Goal: Transaction & Acquisition: Download file/media

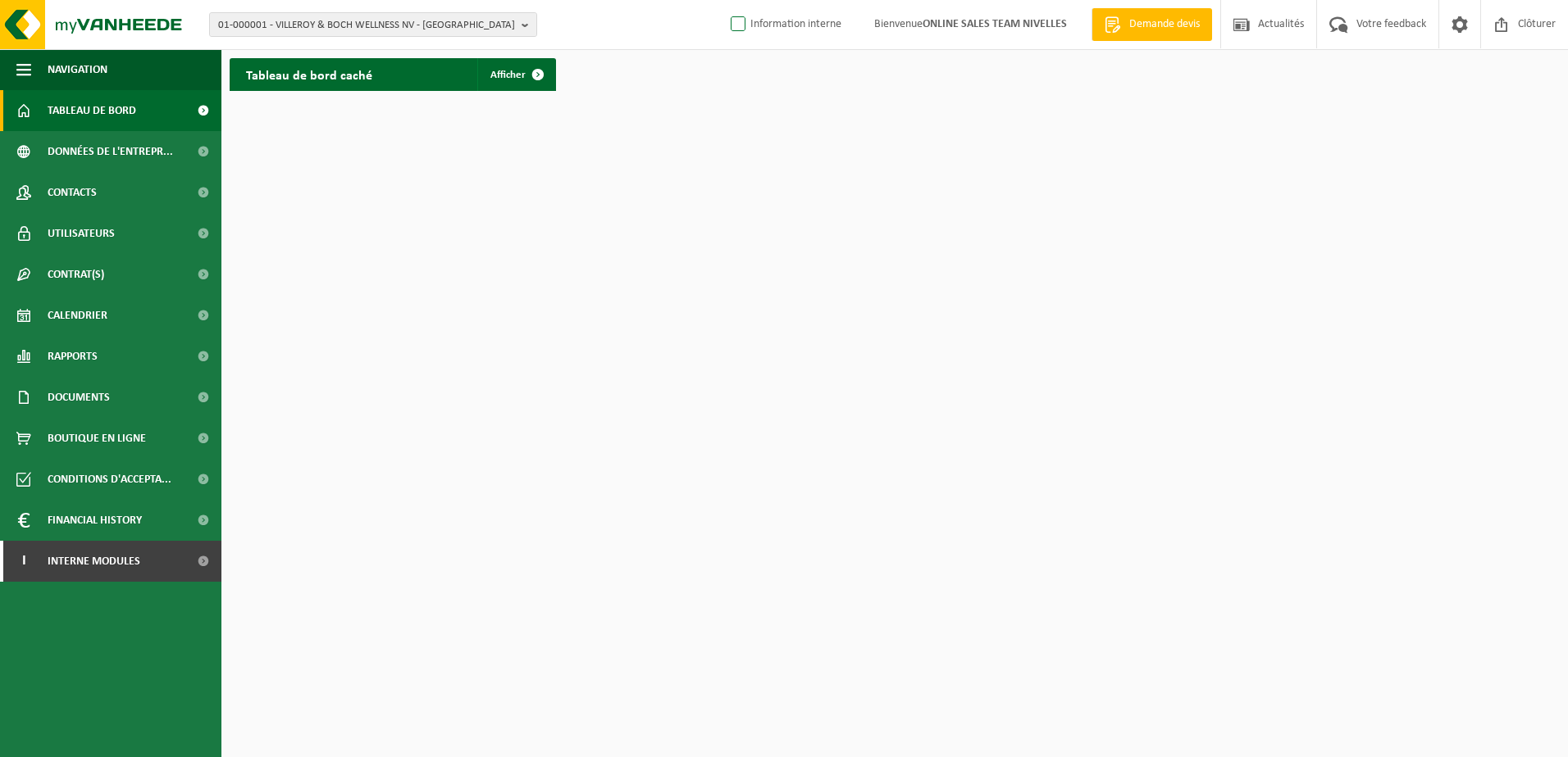
click at [737, 28] on label "Information interne" at bounding box center [784, 24] width 114 height 25
click at [725, 0] on input "Information interne" at bounding box center [724, -1] width 1 height 1
checkbox input "true"
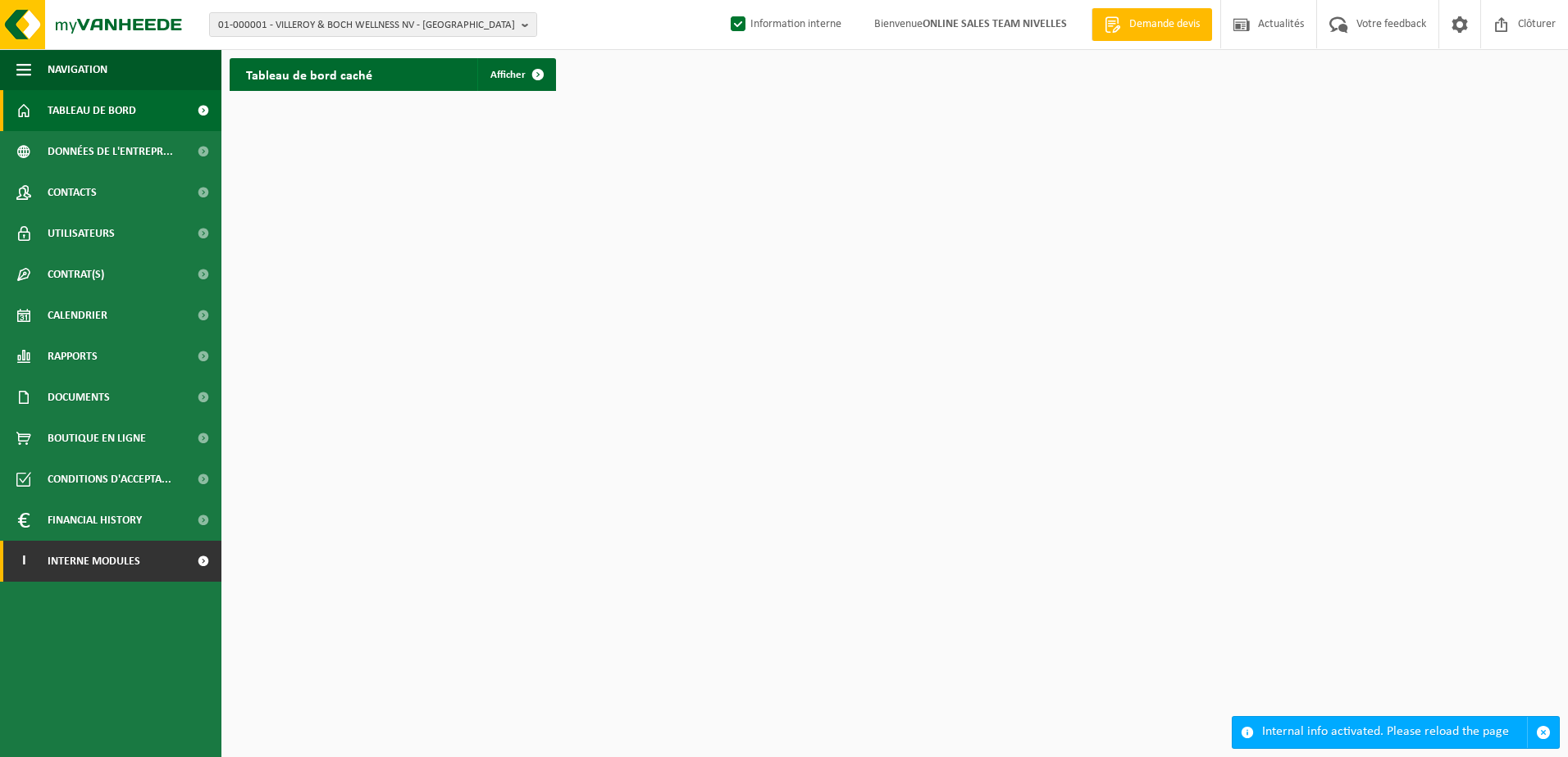
click at [156, 565] on link "I Interne modules" at bounding box center [110, 561] width 222 height 41
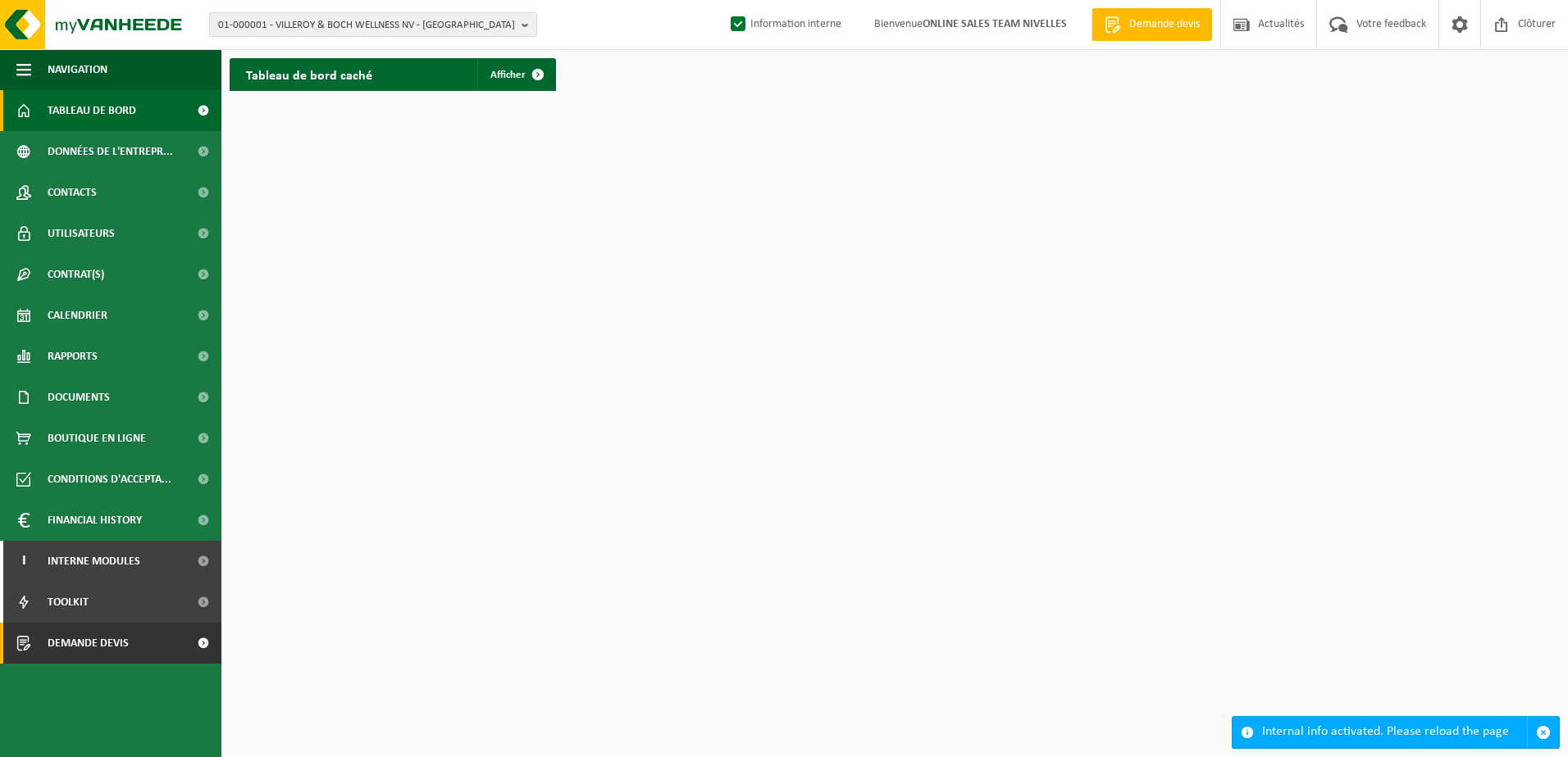
click at [188, 653] on span at bounding box center [202, 644] width 36 height 41
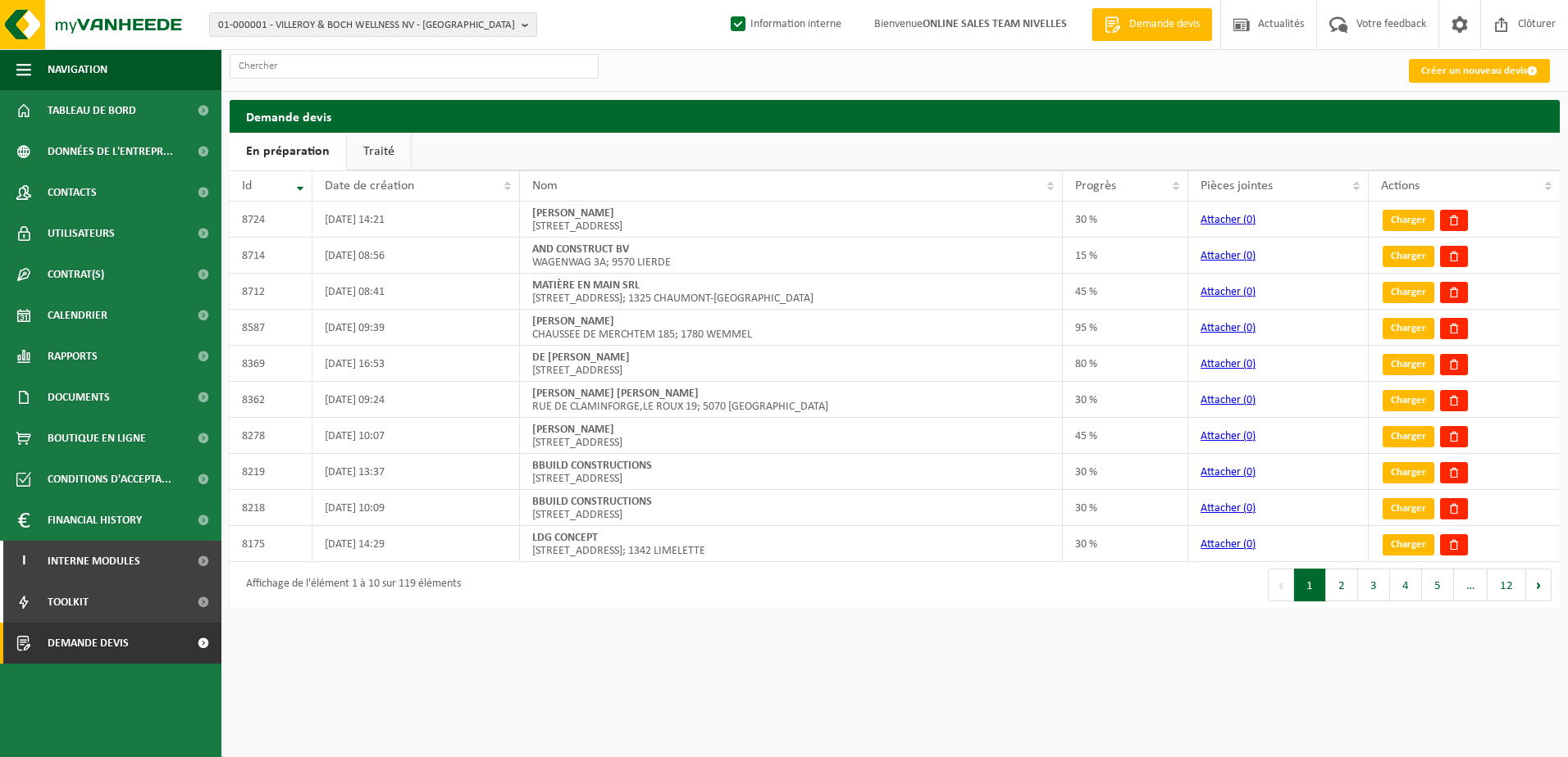
click at [524, 30] on b "button" at bounding box center [528, 24] width 15 height 23
type input "10-972804"
click at [409, 72] on li "10-972804 - A3D CONSTRUCT BV - TIENEN" at bounding box center [372, 76] width 320 height 21
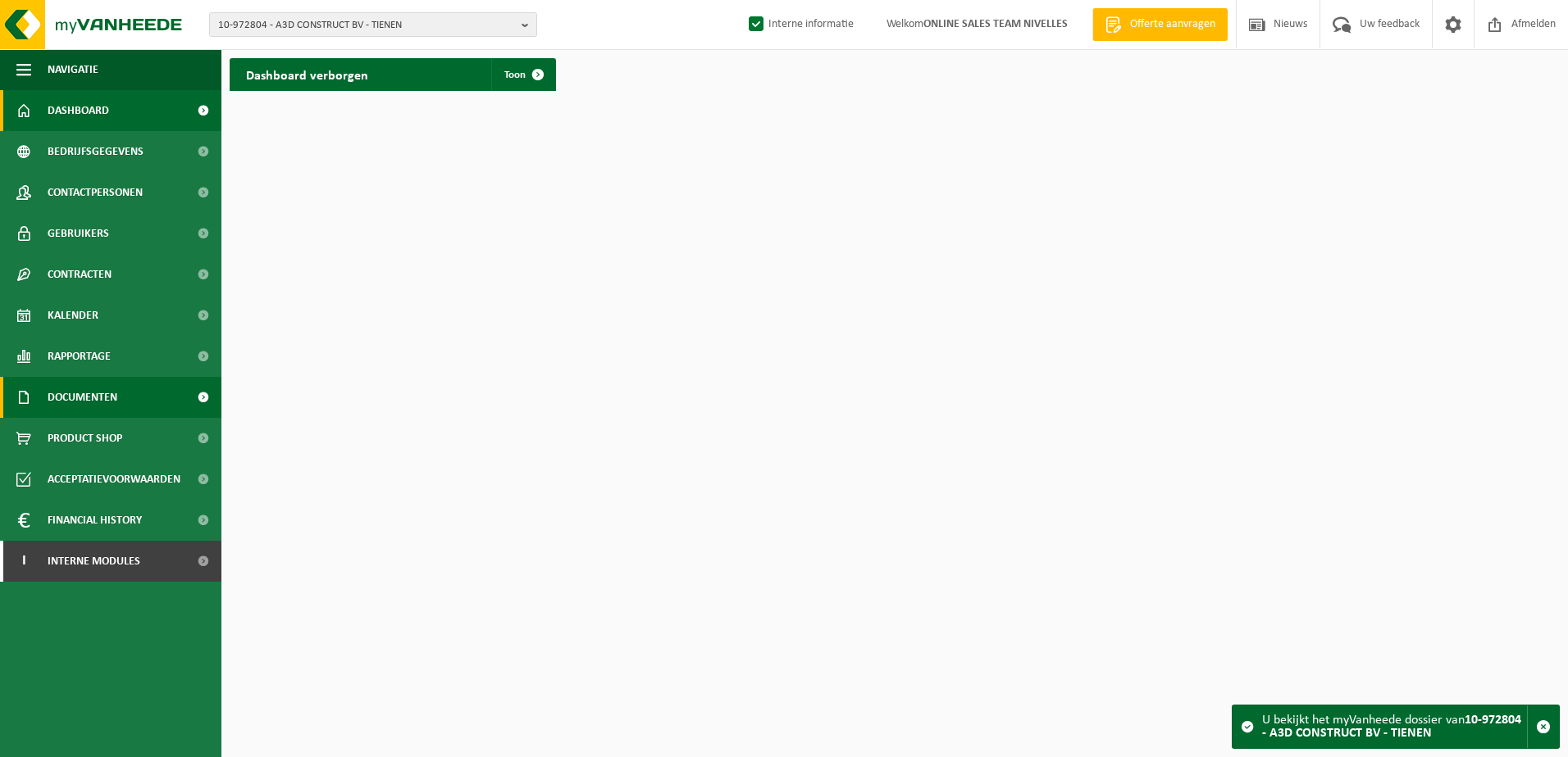
drag, startPoint x: 108, startPoint y: 402, endPoint x: 104, endPoint y: 410, distance: 8.9
click at [108, 401] on span "Documenten" at bounding box center [82, 398] width 70 height 41
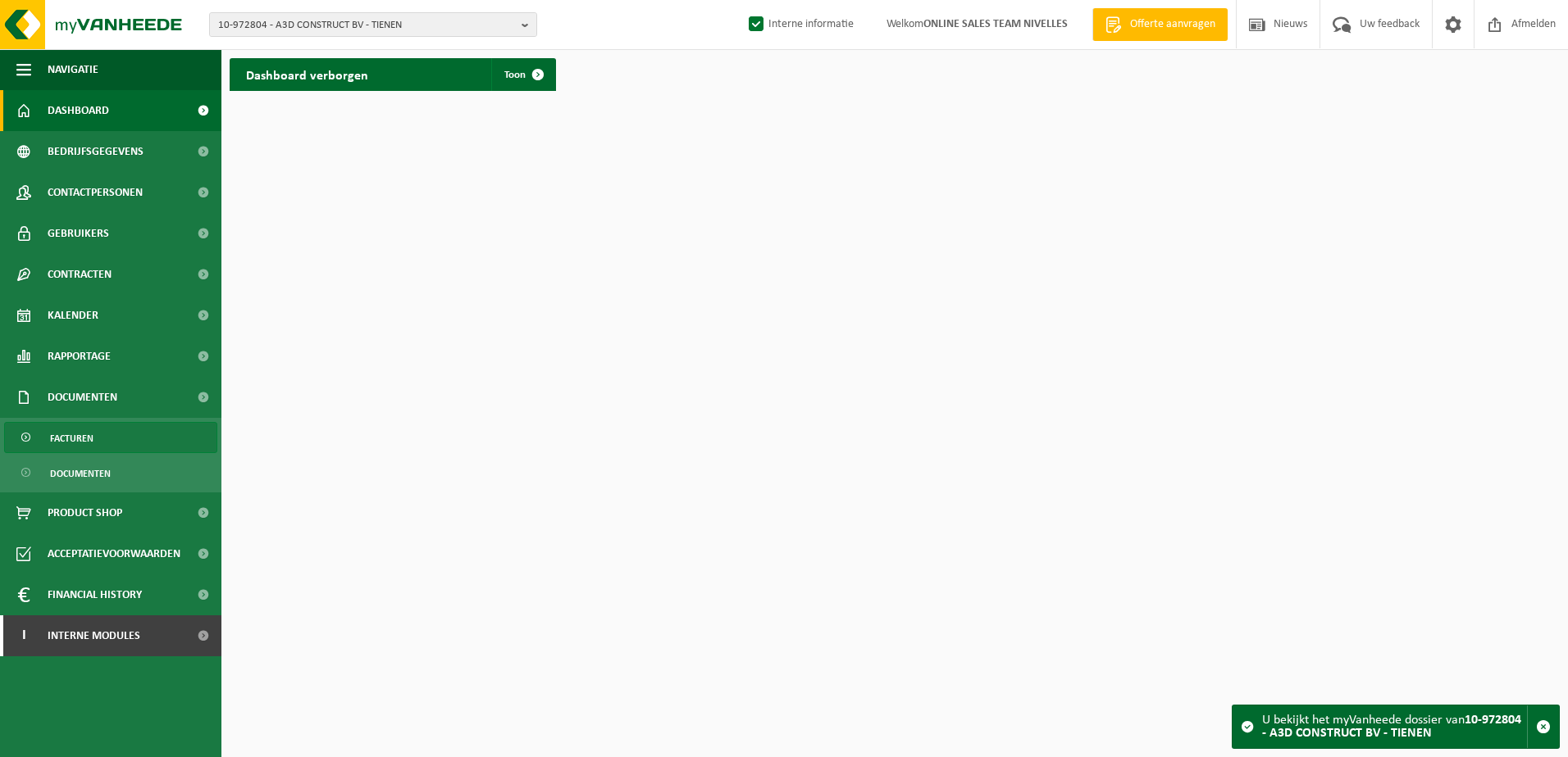
click at [99, 443] on link "Facturen" at bounding box center [110, 438] width 213 height 32
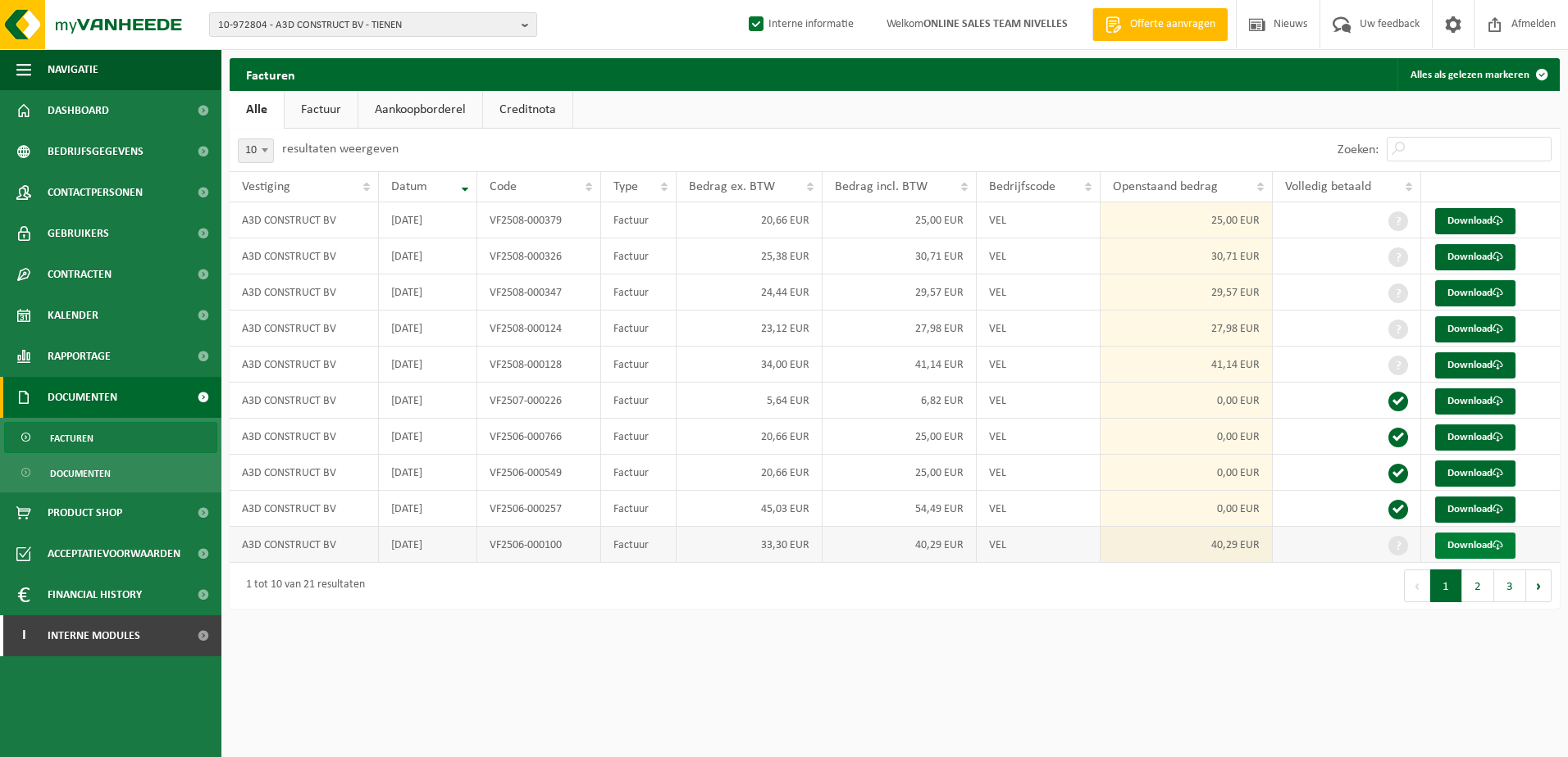
click at [1459, 536] on link "Download" at bounding box center [1475, 545] width 81 height 27
click at [527, 29] on b "button" at bounding box center [528, 24] width 15 height 23
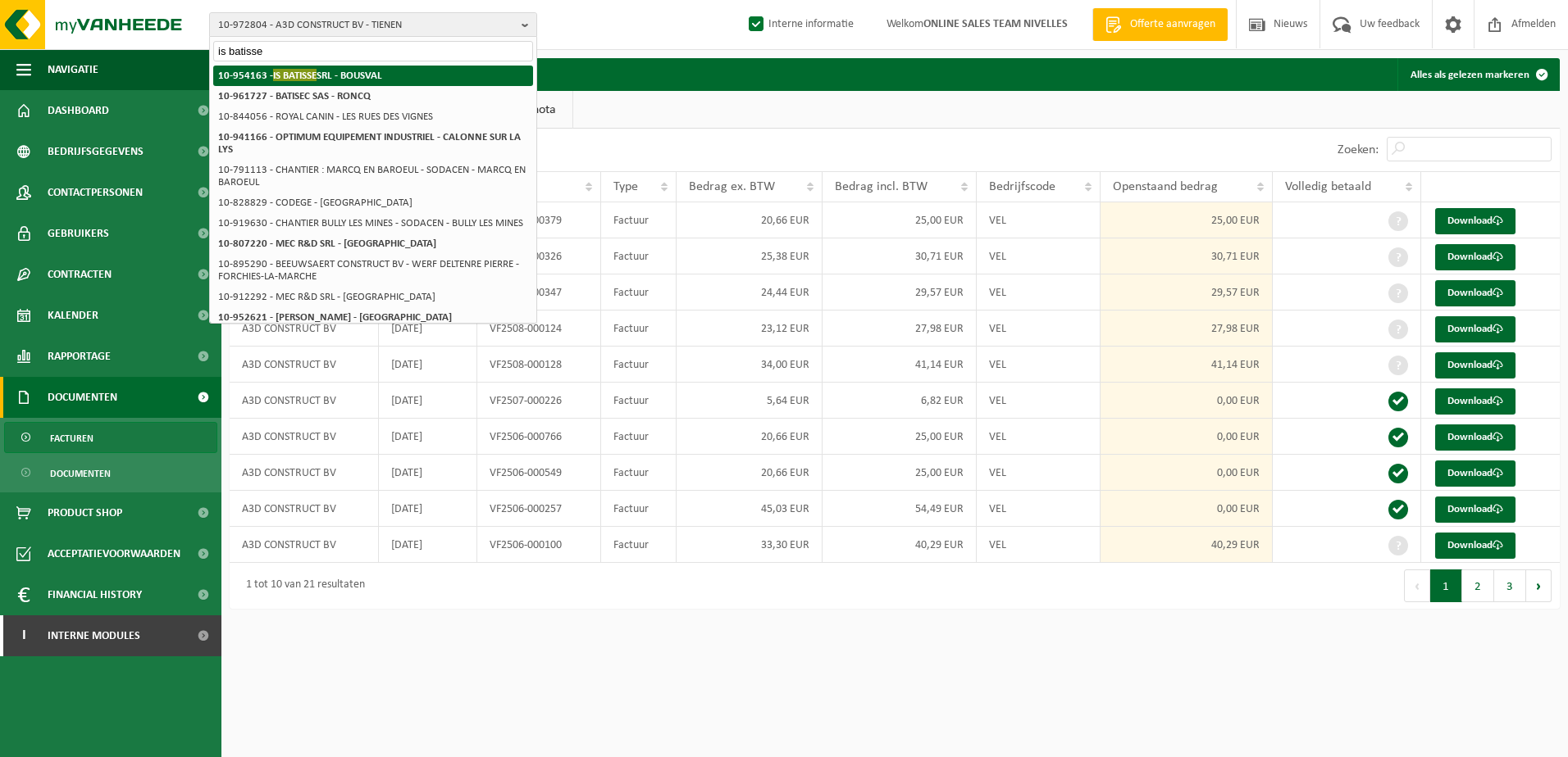
type input "is batisse"
click at [353, 75] on strong "10-954163 - IS BATISSE SRL - BOUSVAL" at bounding box center [299, 75] width 163 height 12
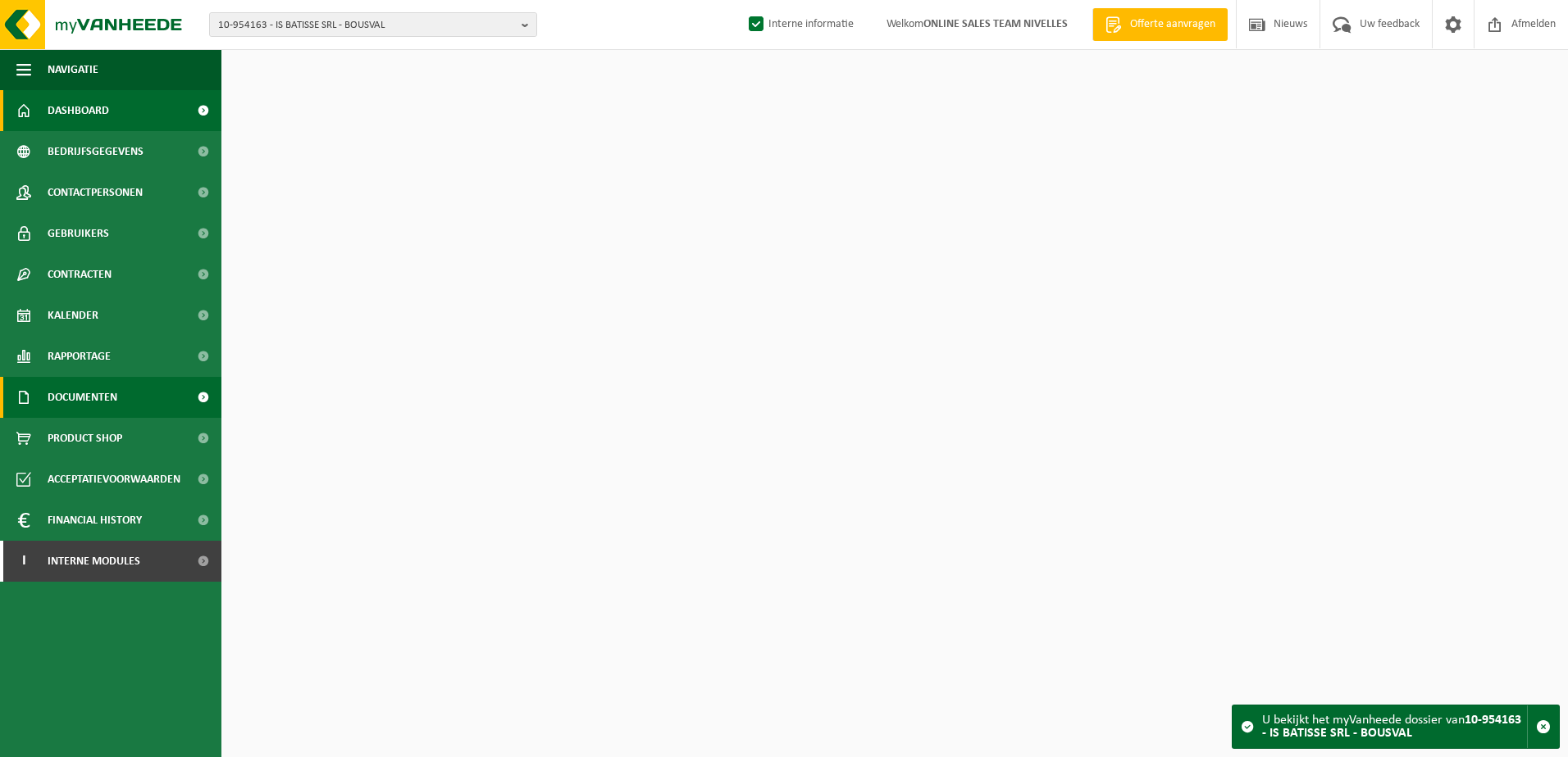
click at [110, 404] on span "Documenten" at bounding box center [82, 398] width 70 height 41
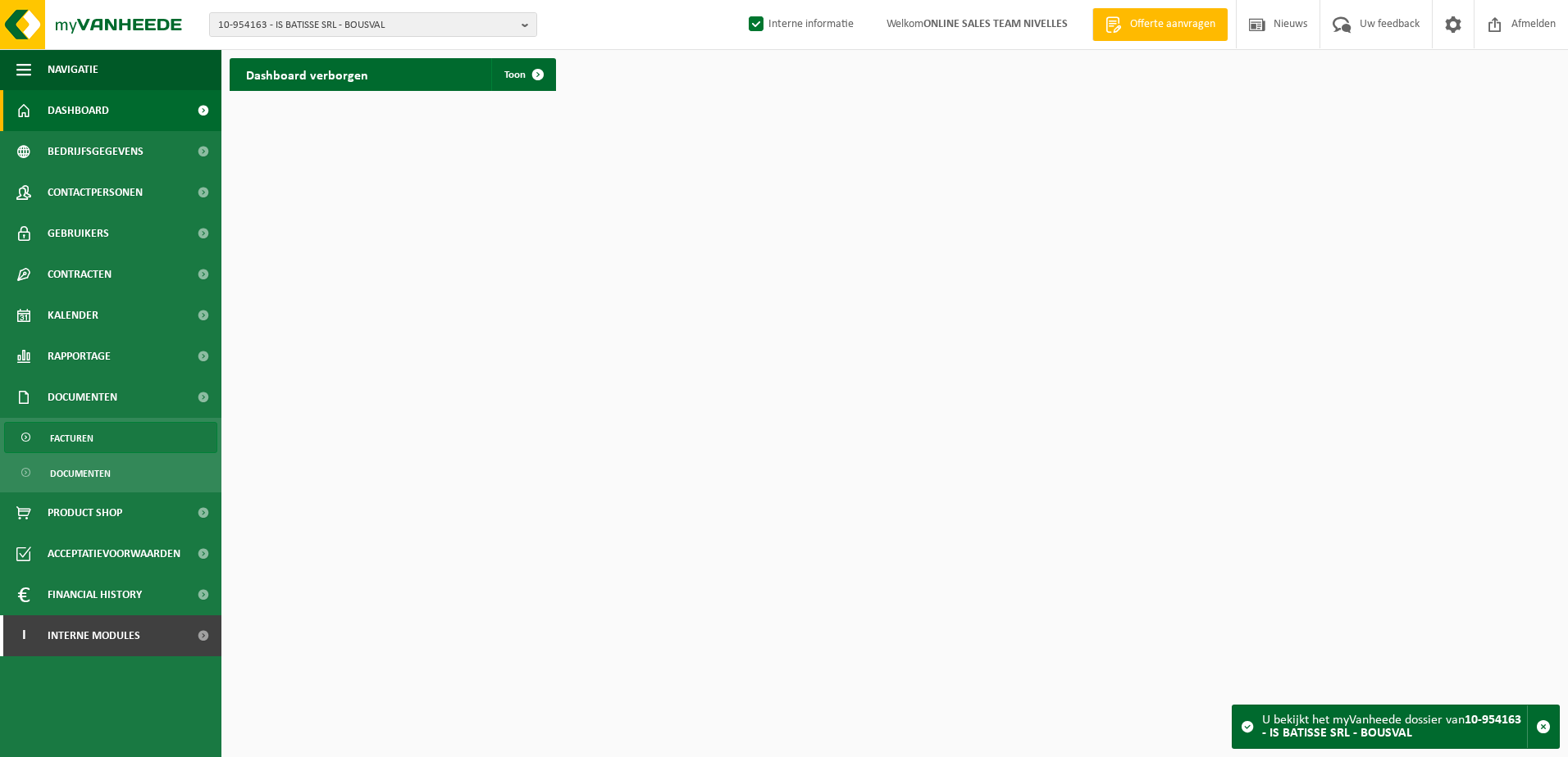
click at [112, 434] on link "Facturen" at bounding box center [110, 438] width 213 height 32
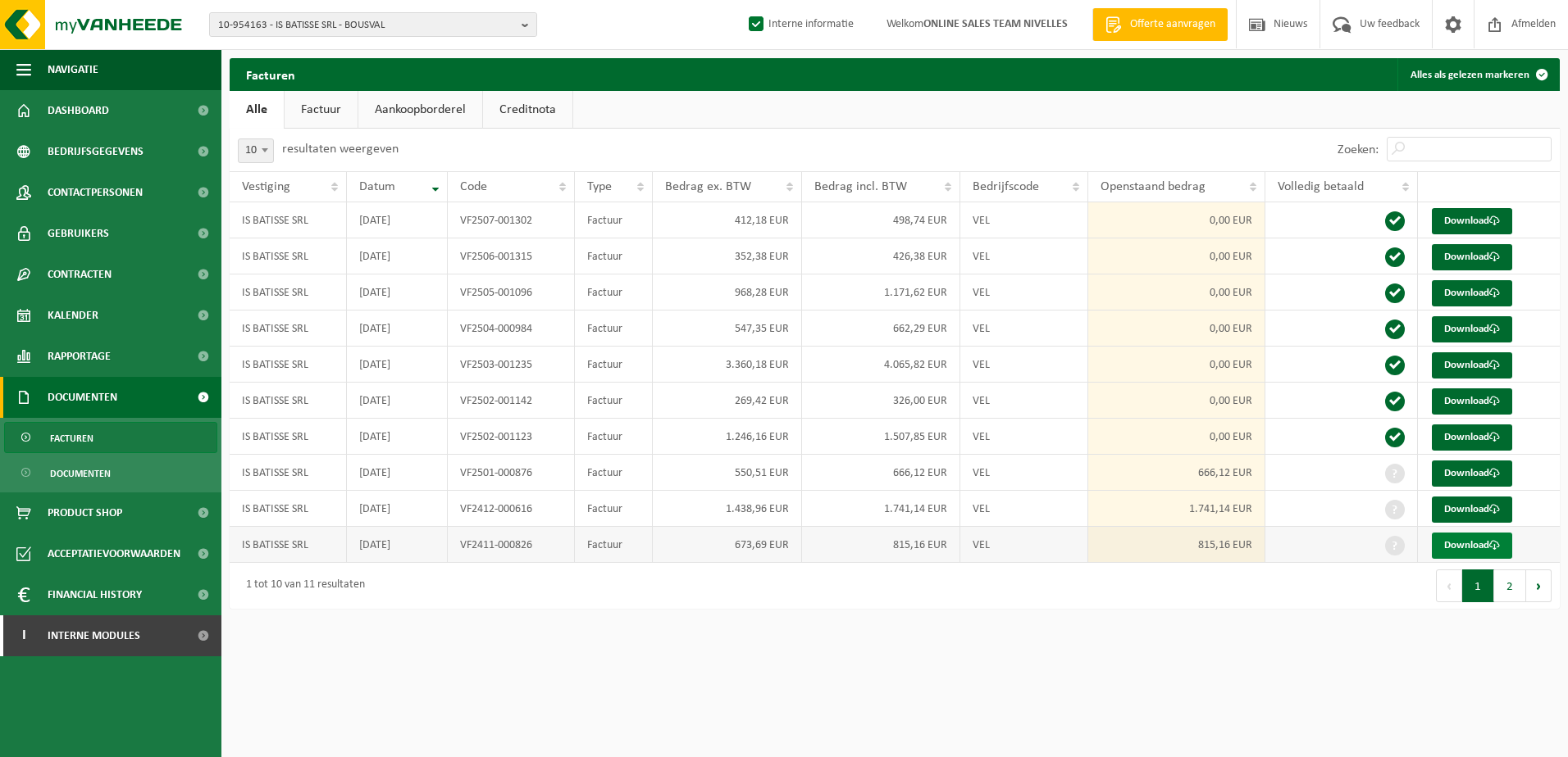
click at [1475, 551] on link "Download" at bounding box center [1471, 545] width 81 height 27
click at [1477, 512] on link "Download" at bounding box center [1471, 509] width 81 height 27
click at [1482, 476] on link "Download" at bounding box center [1471, 473] width 81 height 27
click at [532, 31] on b "button" at bounding box center [528, 24] width 15 height 23
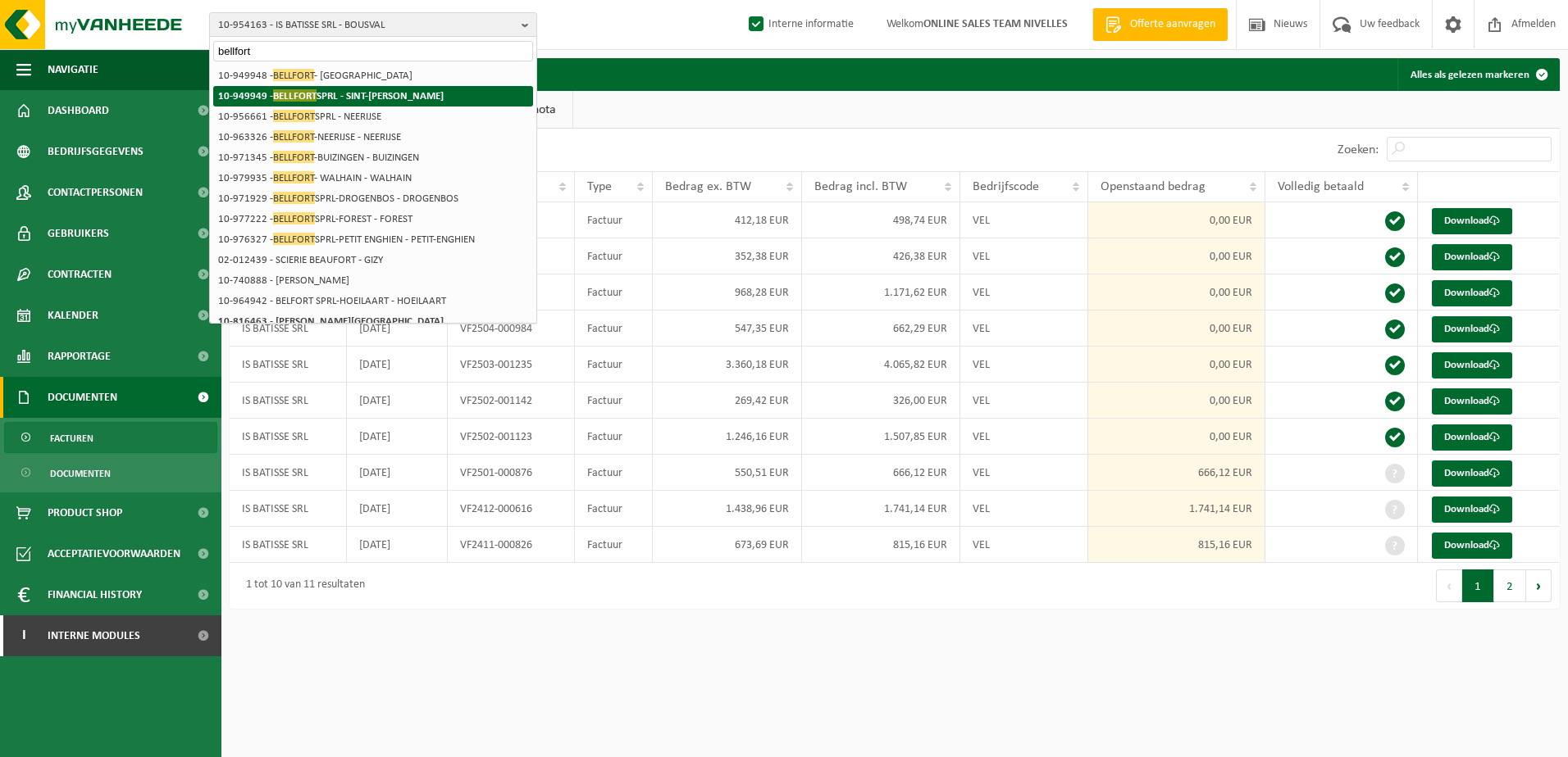
type input "bellfort"
click at [388, 92] on strong "10-949949 - BELLFORT SPRL - SINT-GILLIS" at bounding box center [330, 95] width 226 height 12
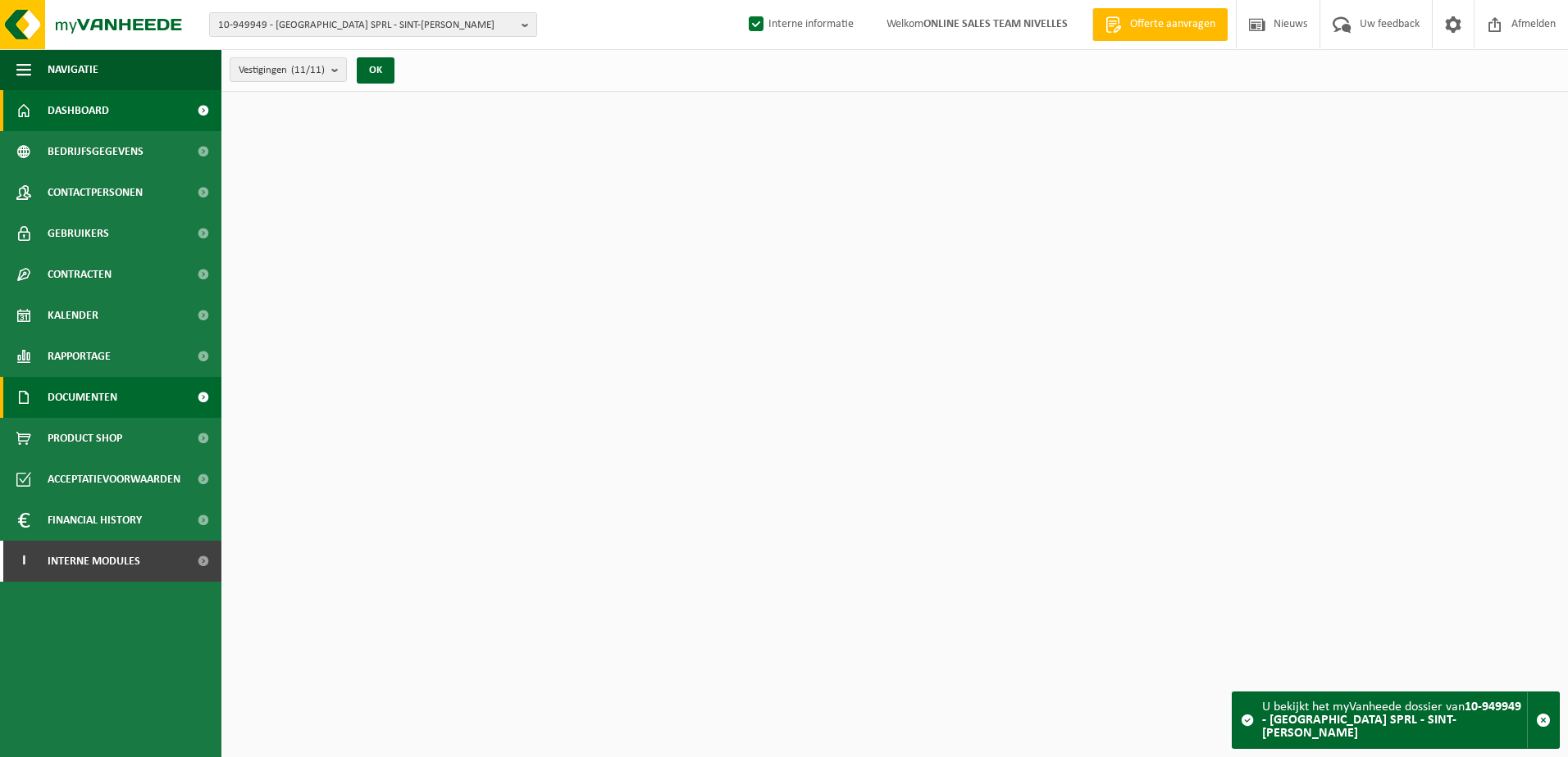
click at [99, 392] on span "Documenten" at bounding box center [82, 398] width 70 height 41
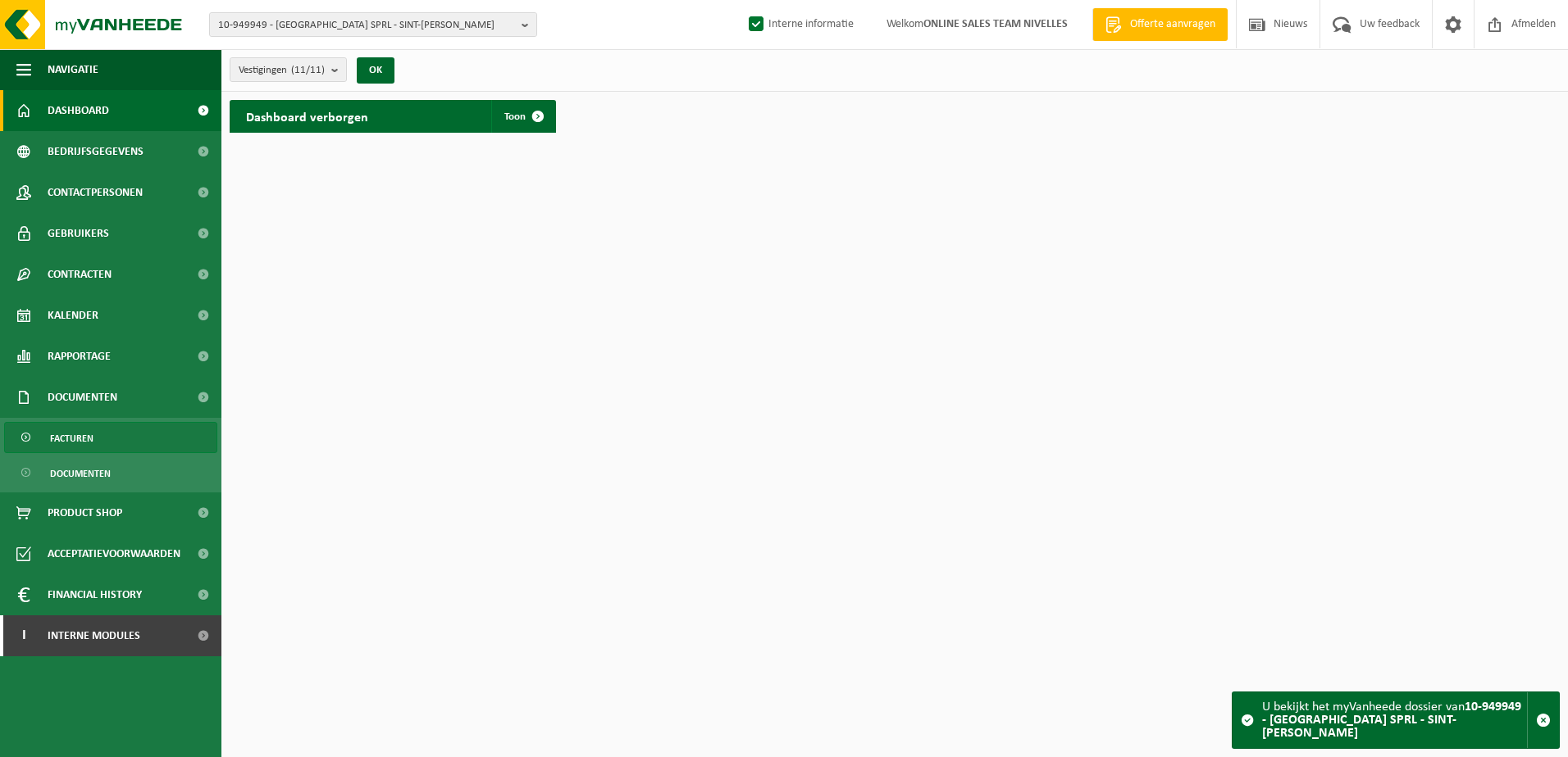
click at [101, 441] on link "Facturen" at bounding box center [110, 438] width 213 height 32
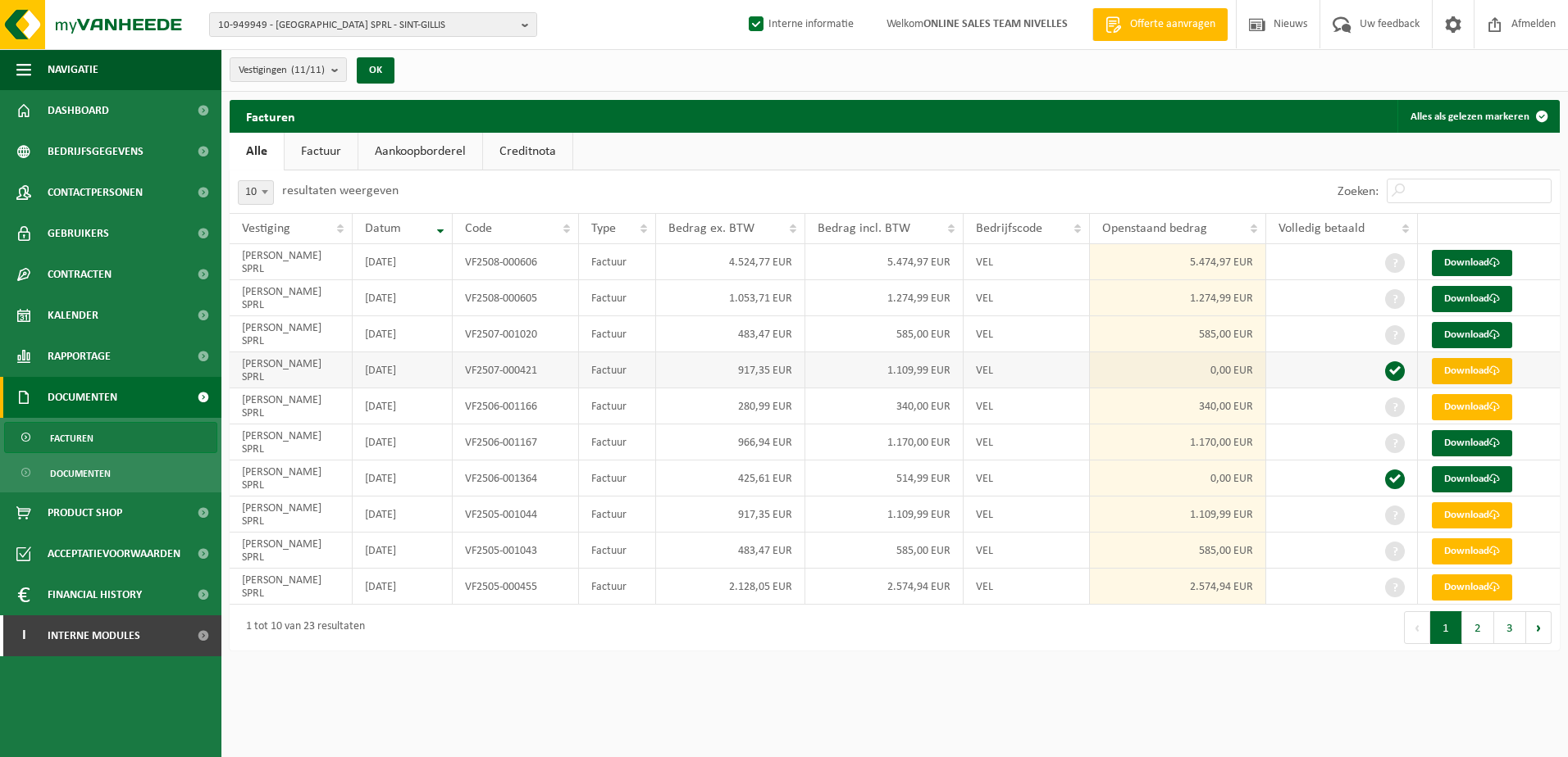
click at [1482, 367] on link "Download" at bounding box center [1471, 371] width 81 height 27
click at [1174, 648] on div "Eerste Vorige 1 2 3 Volgende Laatste" at bounding box center [1226, 627] width 665 height 46
click at [980, 720] on html "10-949949 - [GEOGRAPHIC_DATA] SPRL - [GEOGRAPHIC_DATA] 10-949949 - [GEOGRAPHIC_…" at bounding box center [784, 378] width 1568 height 757
click at [524, 22] on b "button" at bounding box center [528, 24] width 15 height 23
type input "10-949894"
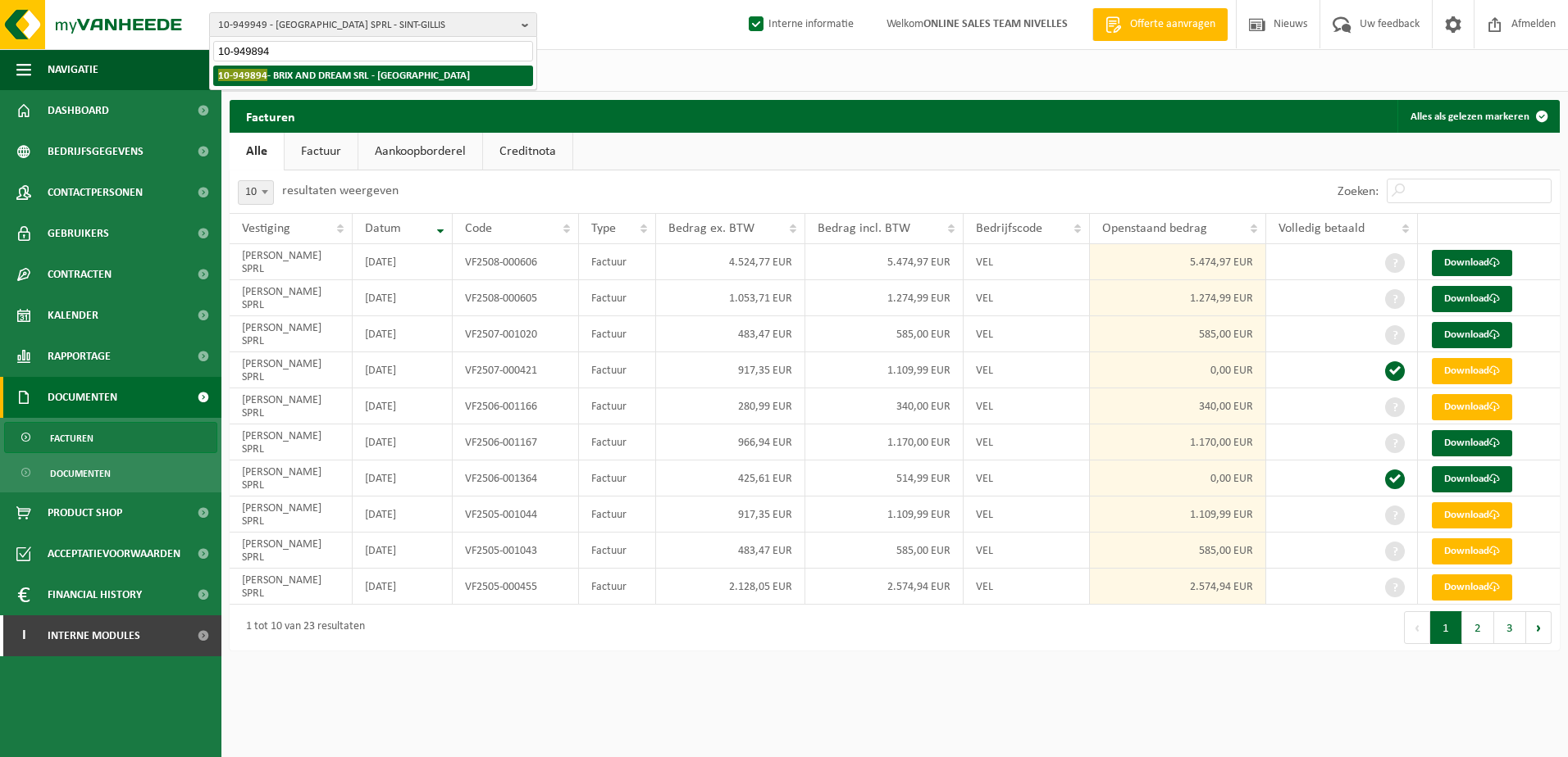
click at [400, 77] on strong "10-949894 - BRIX AND DREAM SRL - RHODE-SAINT-GENESE" at bounding box center [344, 75] width 252 height 12
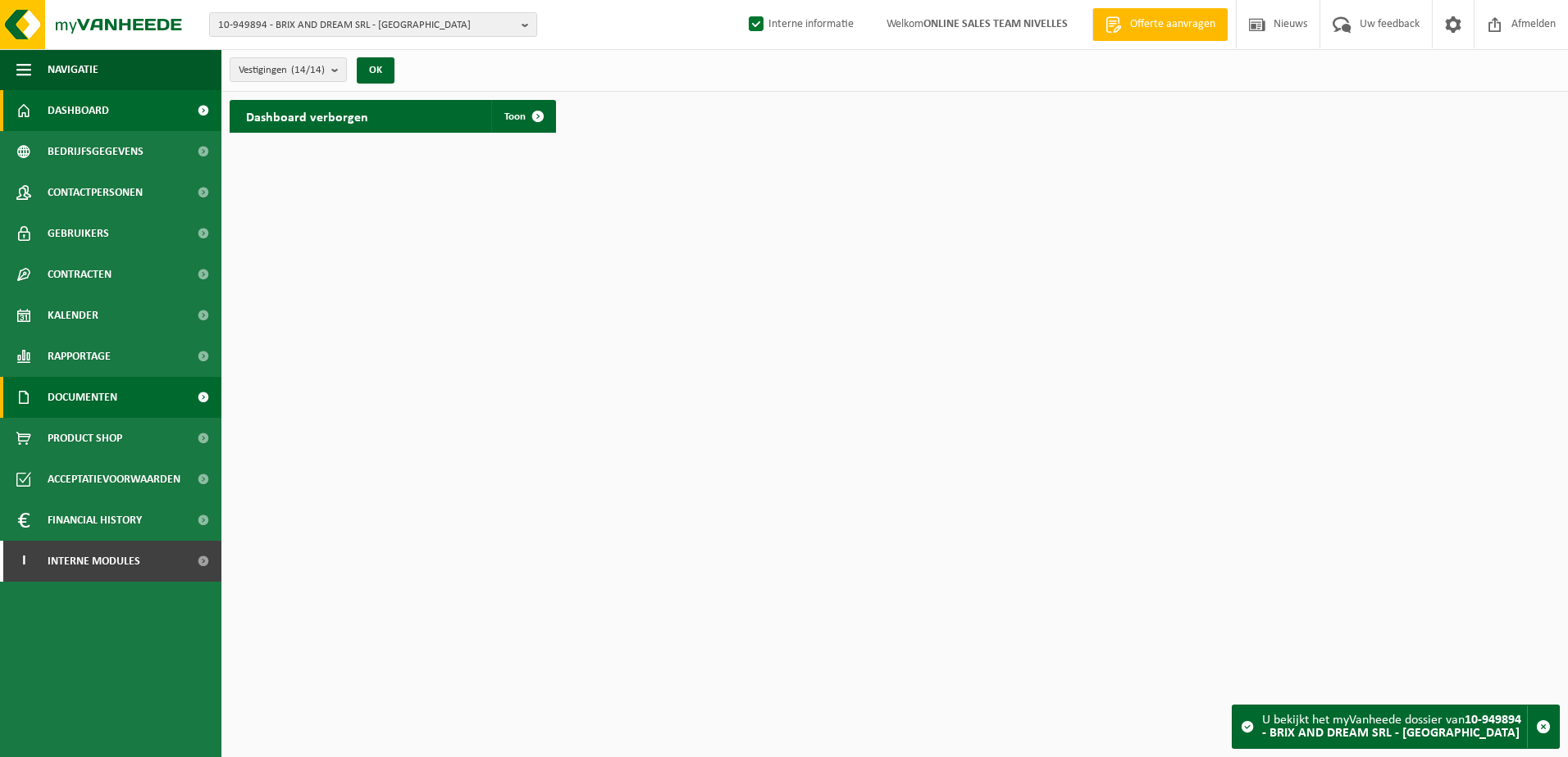
click at [104, 392] on span "Documenten" at bounding box center [82, 398] width 70 height 41
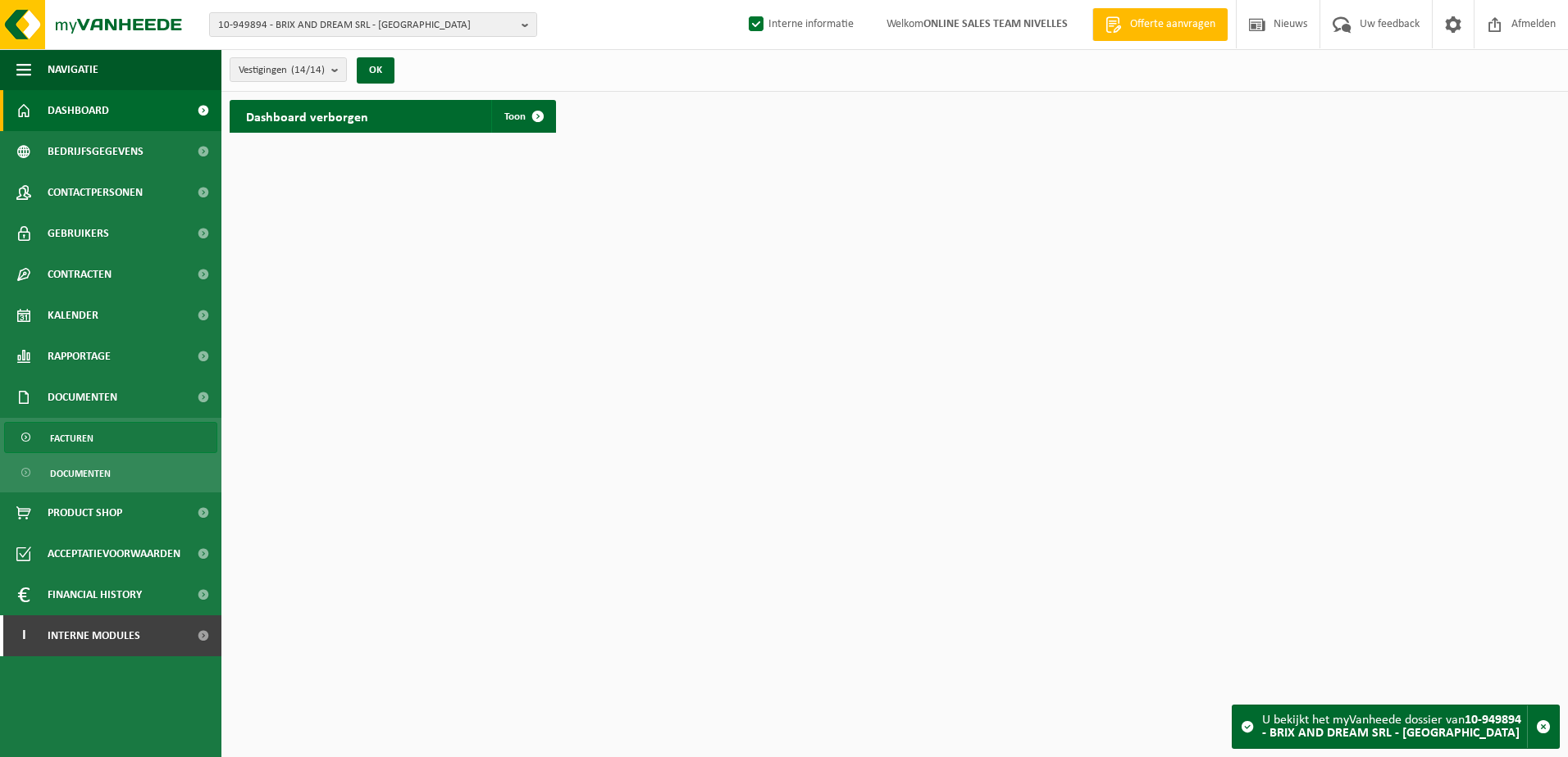
click at [132, 427] on link "Facturen" at bounding box center [110, 438] width 213 height 32
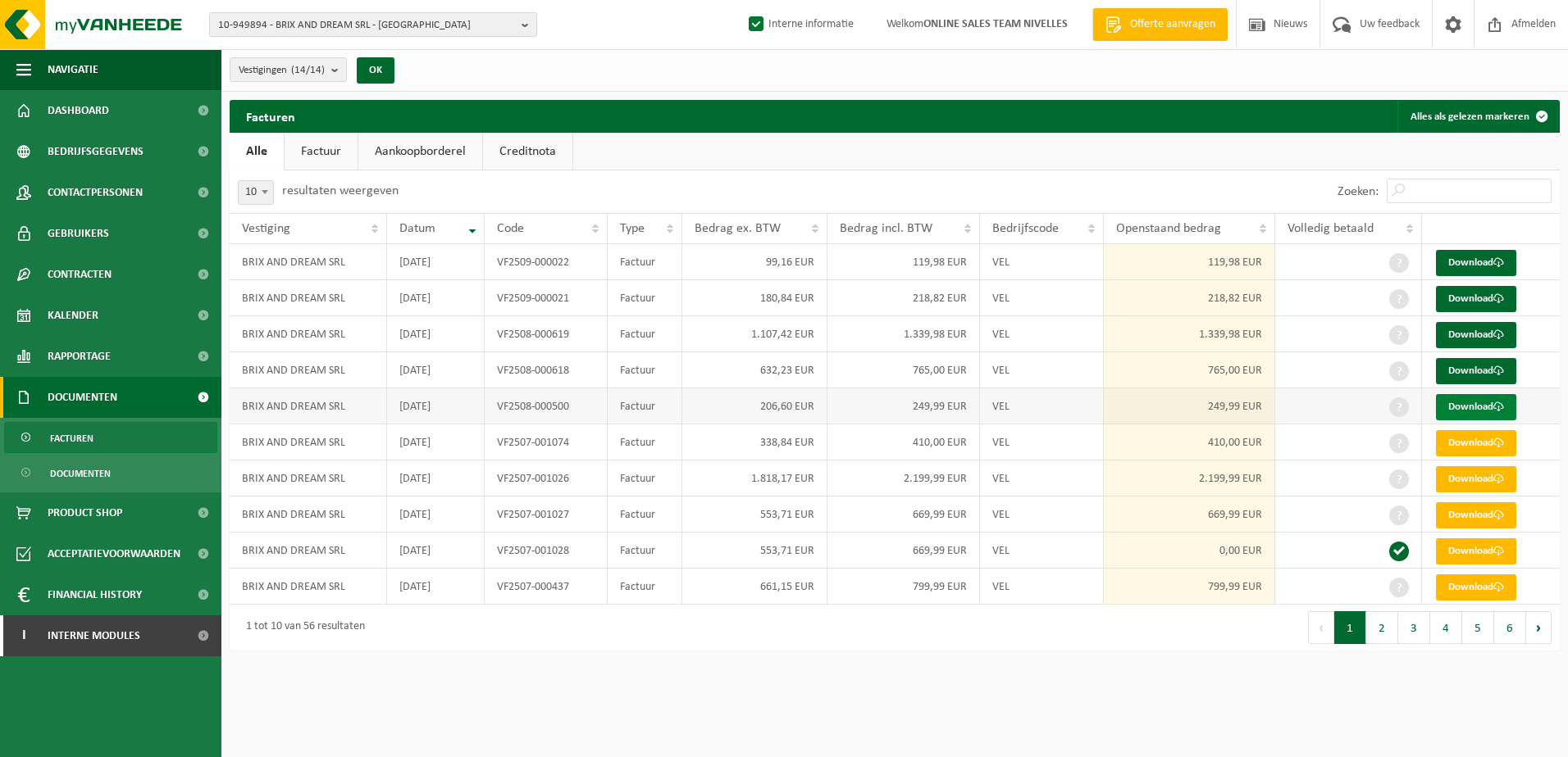
click at [1465, 402] on link "Download" at bounding box center [1476, 407] width 81 height 27
click at [1469, 372] on link "Download" at bounding box center [1476, 371] width 81 height 27
click at [1477, 342] on link "Download" at bounding box center [1476, 335] width 81 height 27
click at [1485, 291] on link "Download" at bounding box center [1476, 299] width 81 height 27
click at [1461, 266] on link "Download" at bounding box center [1476, 263] width 81 height 27
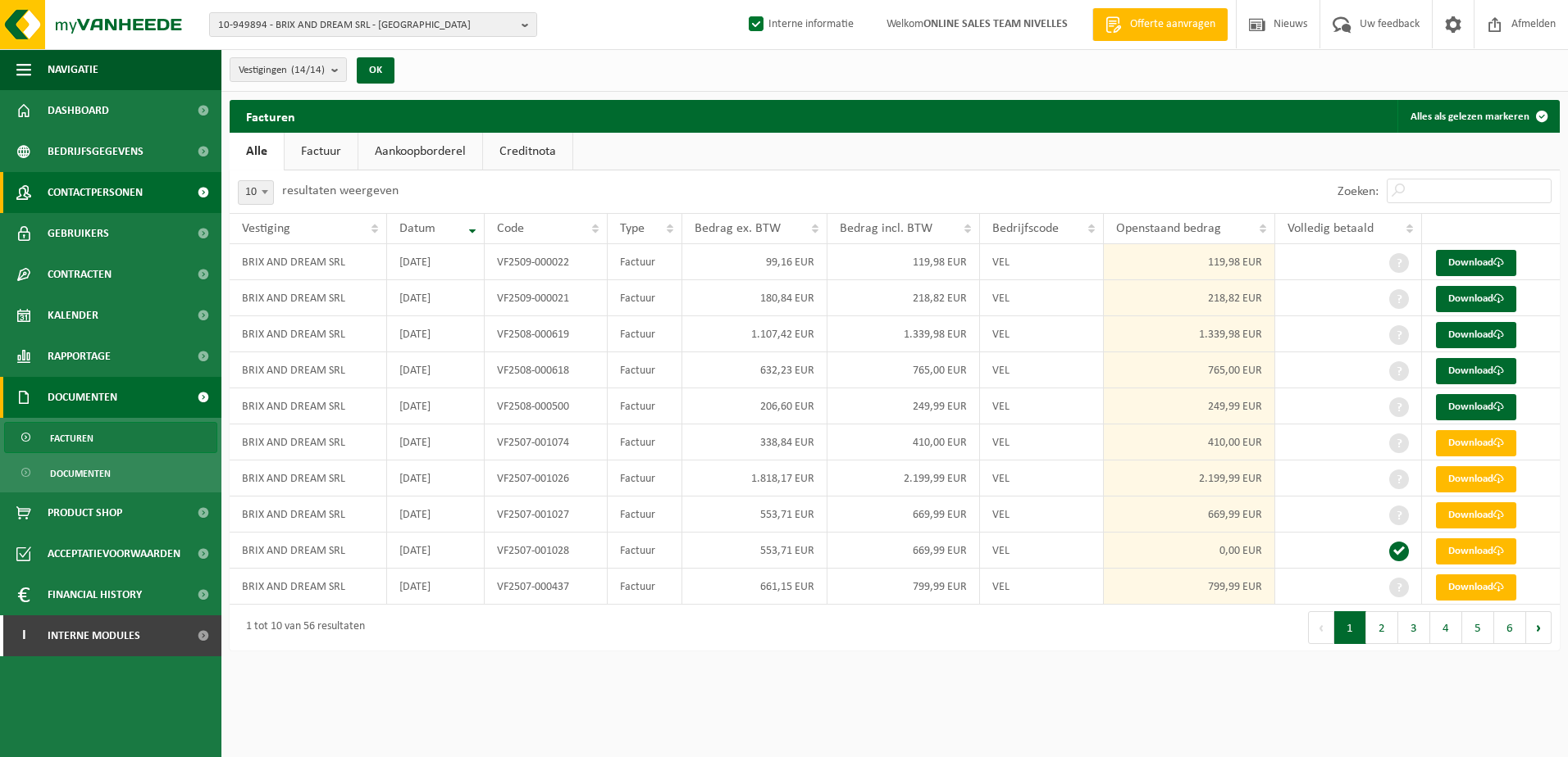
click at [99, 193] on span "Contactpersonen" at bounding box center [95, 193] width 96 height 41
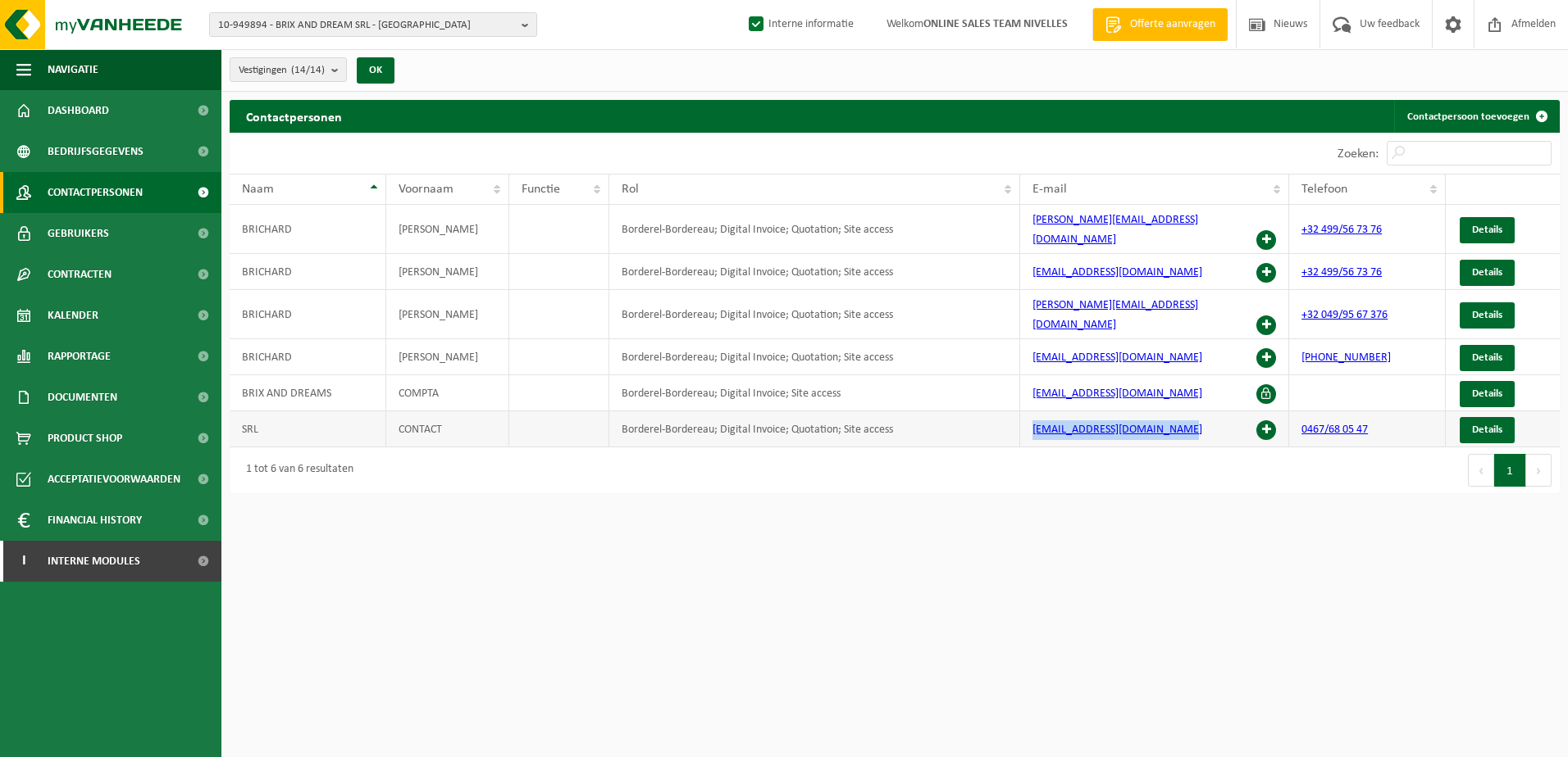
drag, startPoint x: 1186, startPoint y: 407, endPoint x: 1030, endPoint y: 412, distance: 156.1
click at [1030, 412] on td "[EMAIL_ADDRESS][DOMAIN_NAME]" at bounding box center [1155, 429] width 270 height 36
copy link "[EMAIL_ADDRESS][DOMAIN_NAME]"
drag, startPoint x: 1166, startPoint y: 368, endPoint x: 1028, endPoint y: 380, distance: 138.5
click at [1028, 380] on td "[EMAIL_ADDRESS][DOMAIN_NAME]" at bounding box center [1155, 393] width 270 height 36
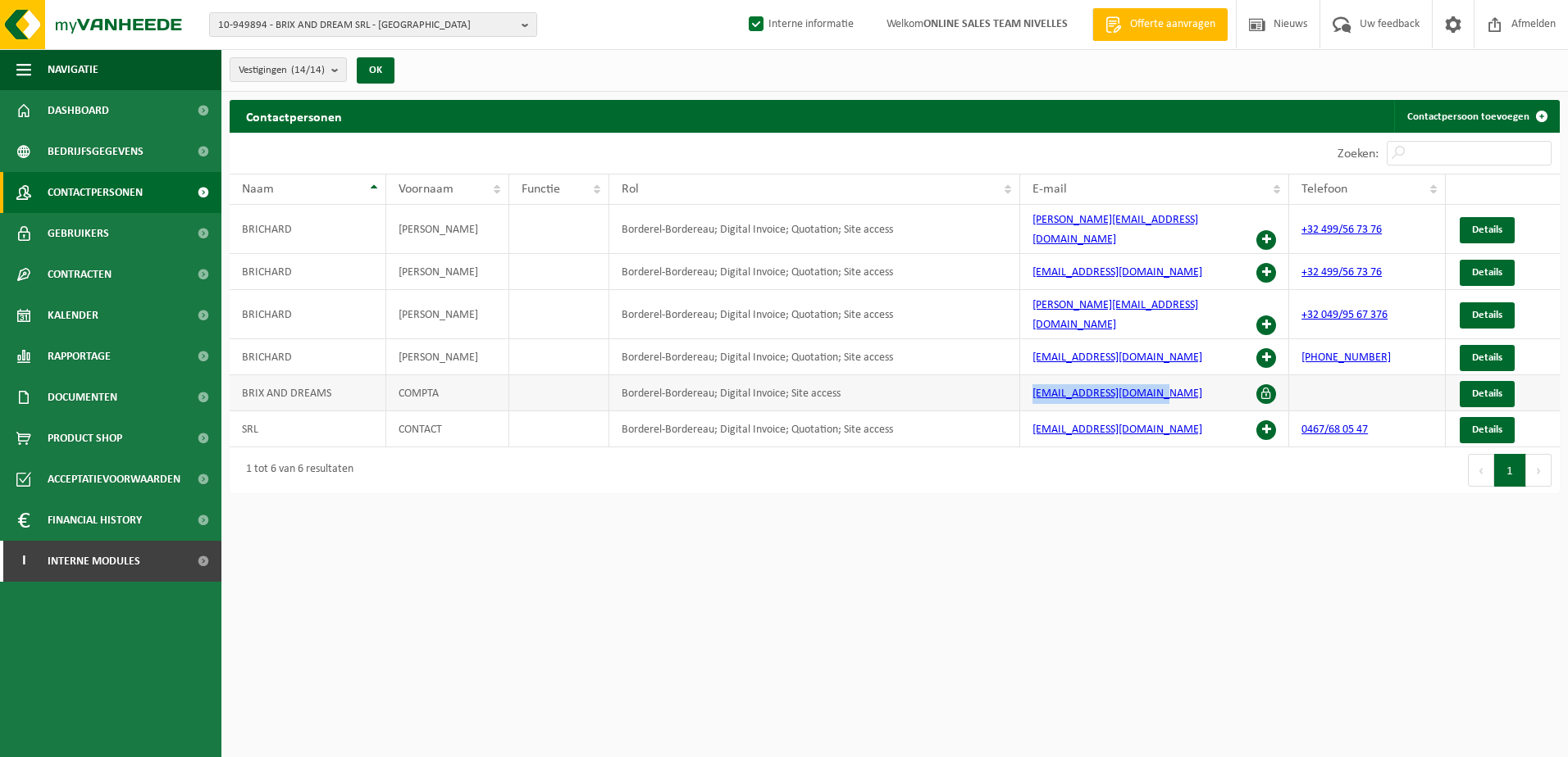
copy link "[EMAIL_ADDRESS][DOMAIN_NAME]"
drag, startPoint x: 1157, startPoint y: 224, endPoint x: 1029, endPoint y: 224, distance: 128.0
click at [1029, 224] on td "[PERSON_NAME][EMAIL_ADDRESS][DOMAIN_NAME]" at bounding box center [1155, 229] width 270 height 49
copy link "[PERSON_NAME][EMAIL_ADDRESS][DOMAIN_NAME]"
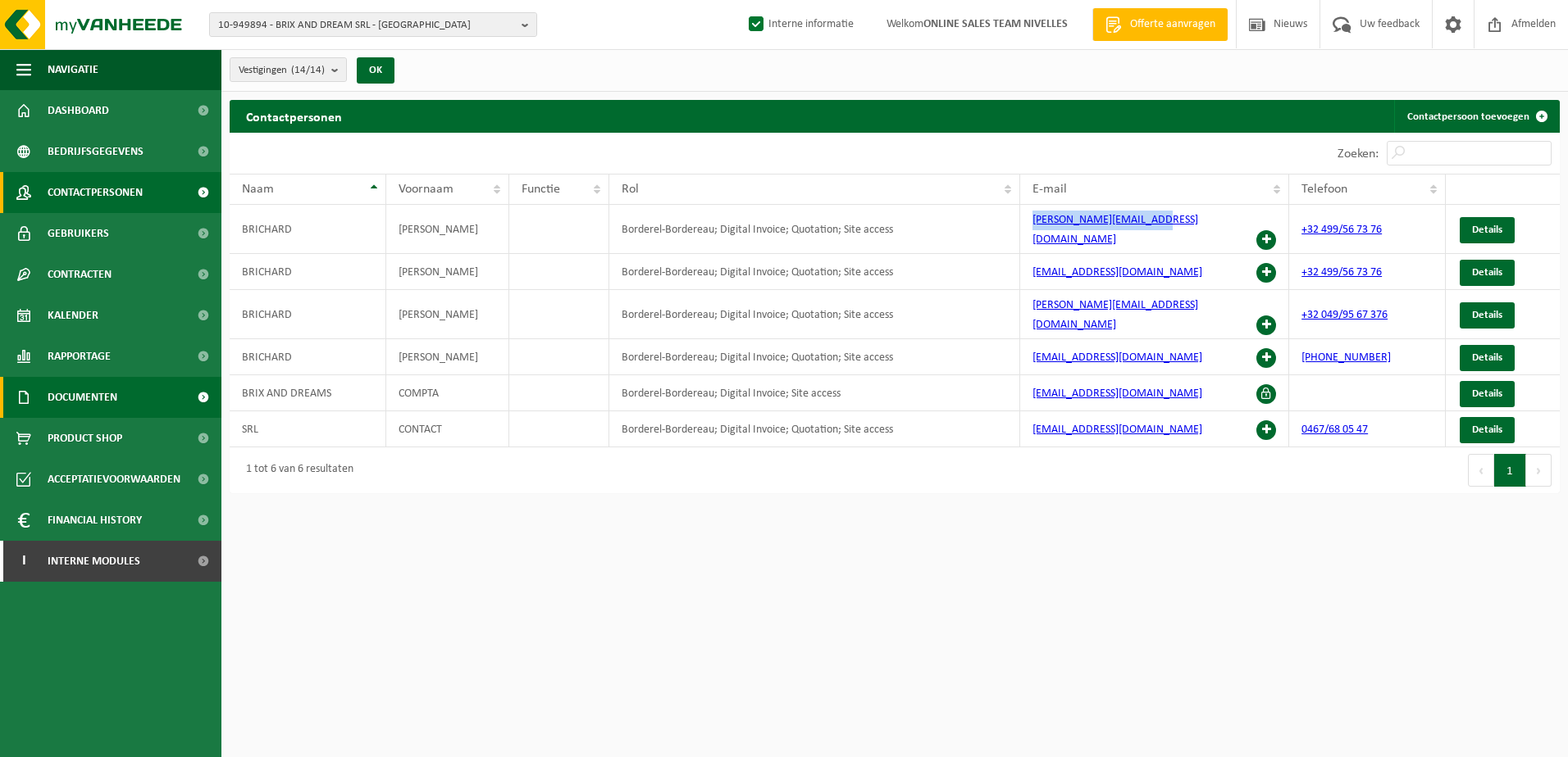
click at [126, 394] on link "Documenten" at bounding box center [110, 398] width 222 height 41
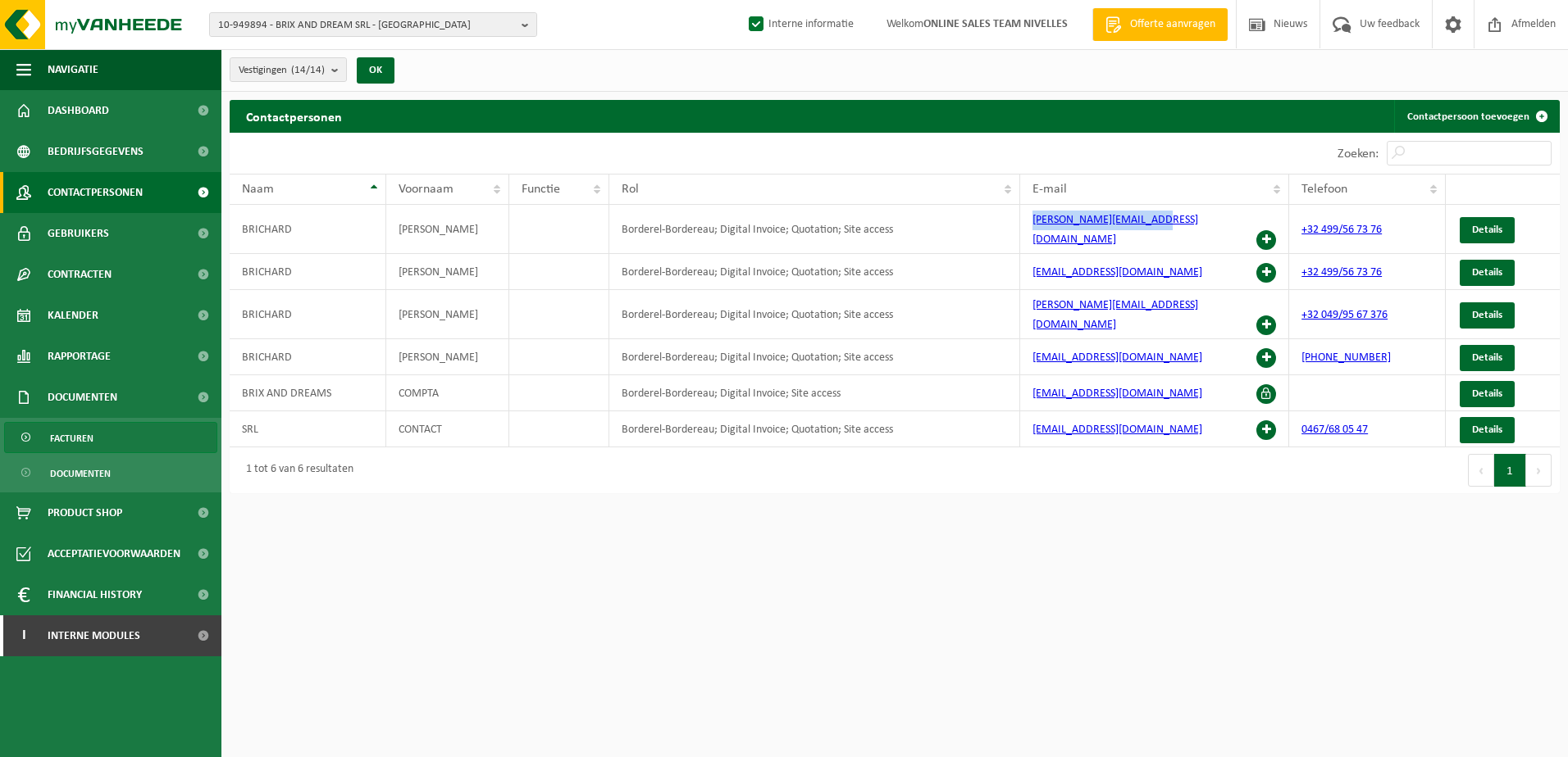
click at [132, 438] on link "Facturen" at bounding box center [110, 438] width 213 height 32
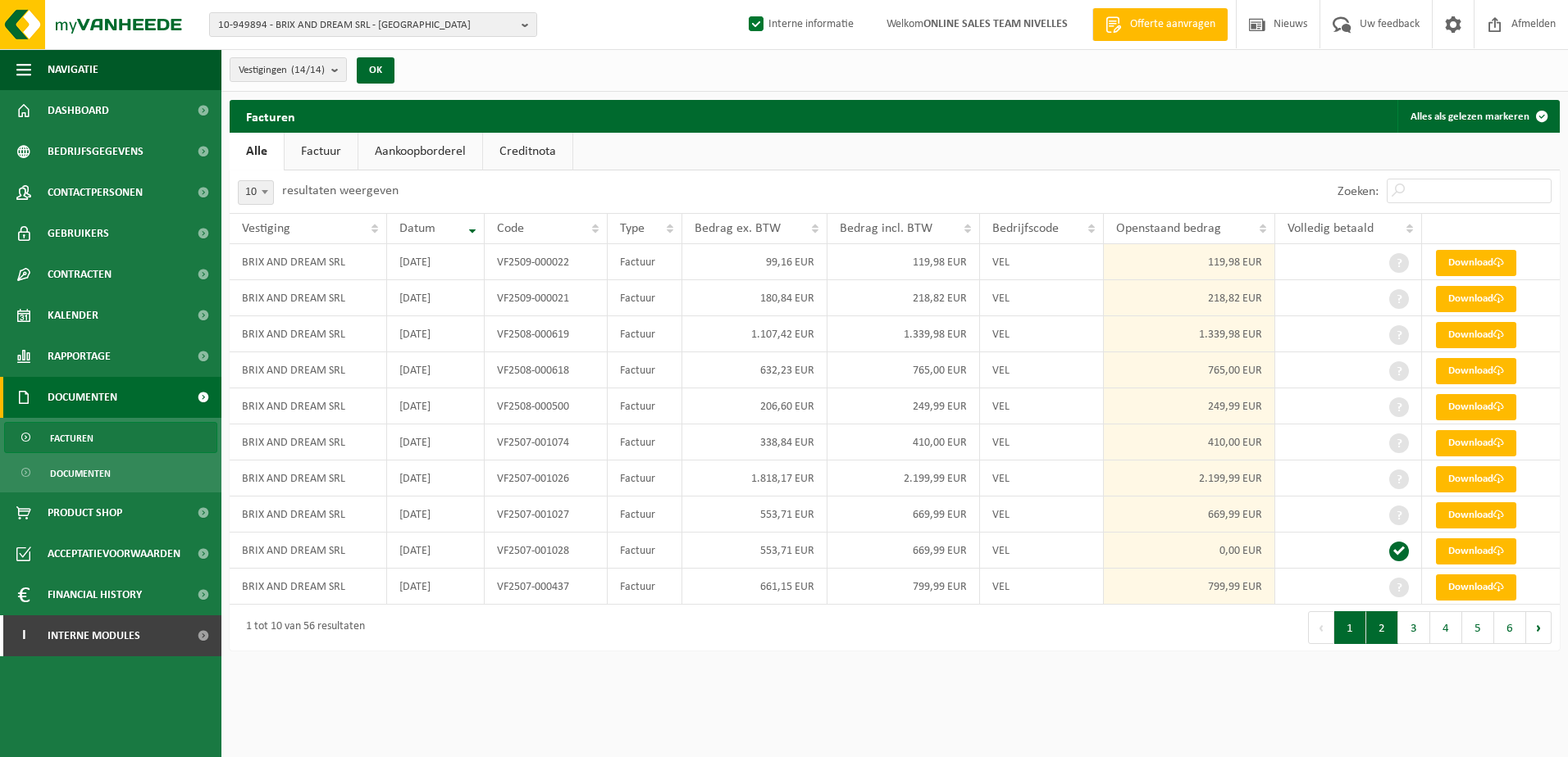
click at [1386, 633] on button "2" at bounding box center [1382, 627] width 32 height 32
click at [1414, 627] on button "3" at bounding box center [1413, 627] width 32 height 32
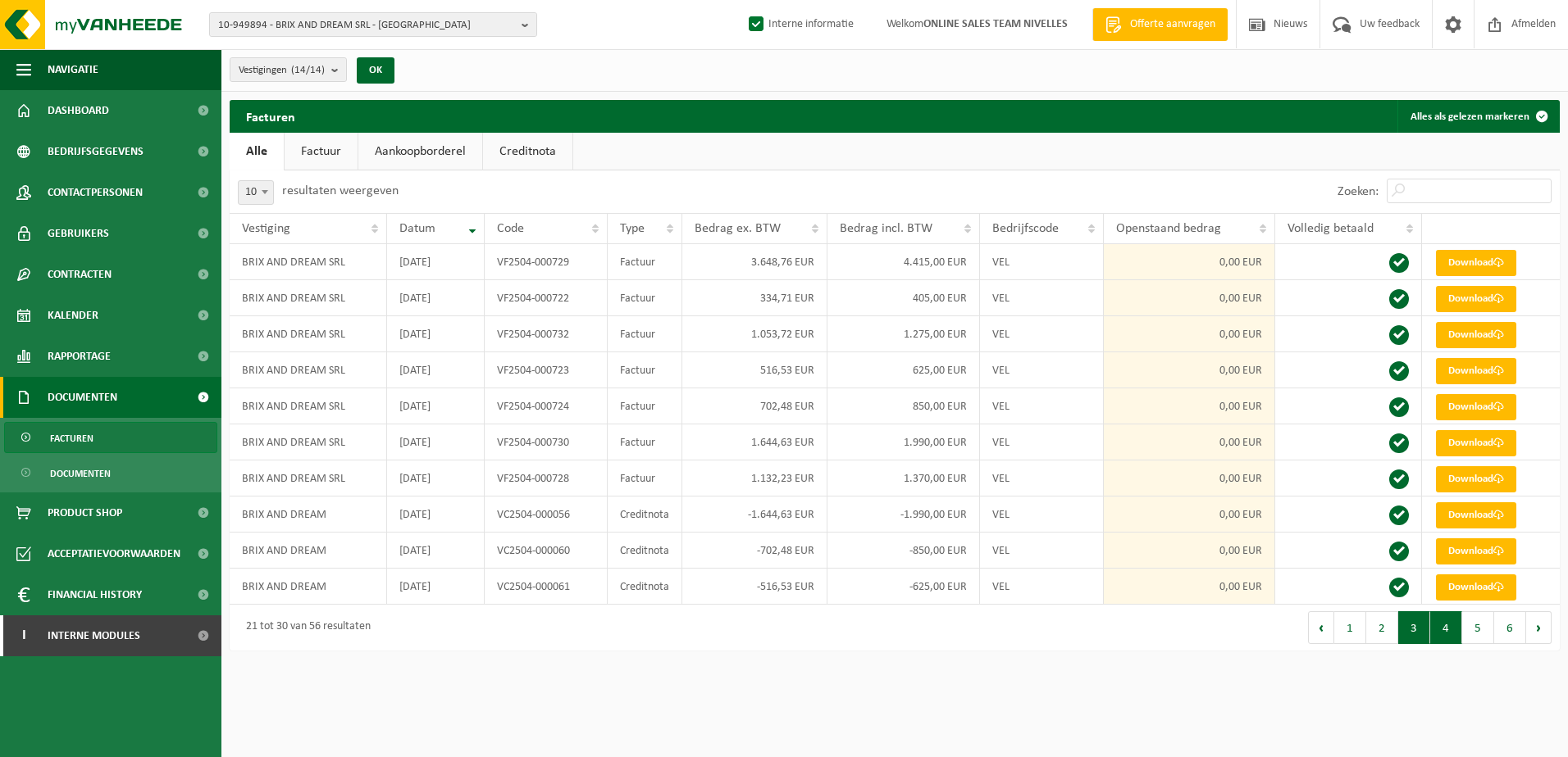
click at [1438, 633] on button "4" at bounding box center [1446, 627] width 32 height 32
click at [1482, 632] on button "5" at bounding box center [1477, 627] width 32 height 32
click at [1421, 638] on button "3" at bounding box center [1413, 627] width 32 height 32
click at [1386, 639] on button "2" at bounding box center [1382, 627] width 32 height 32
click at [1456, 404] on link "Download" at bounding box center [1476, 407] width 81 height 27
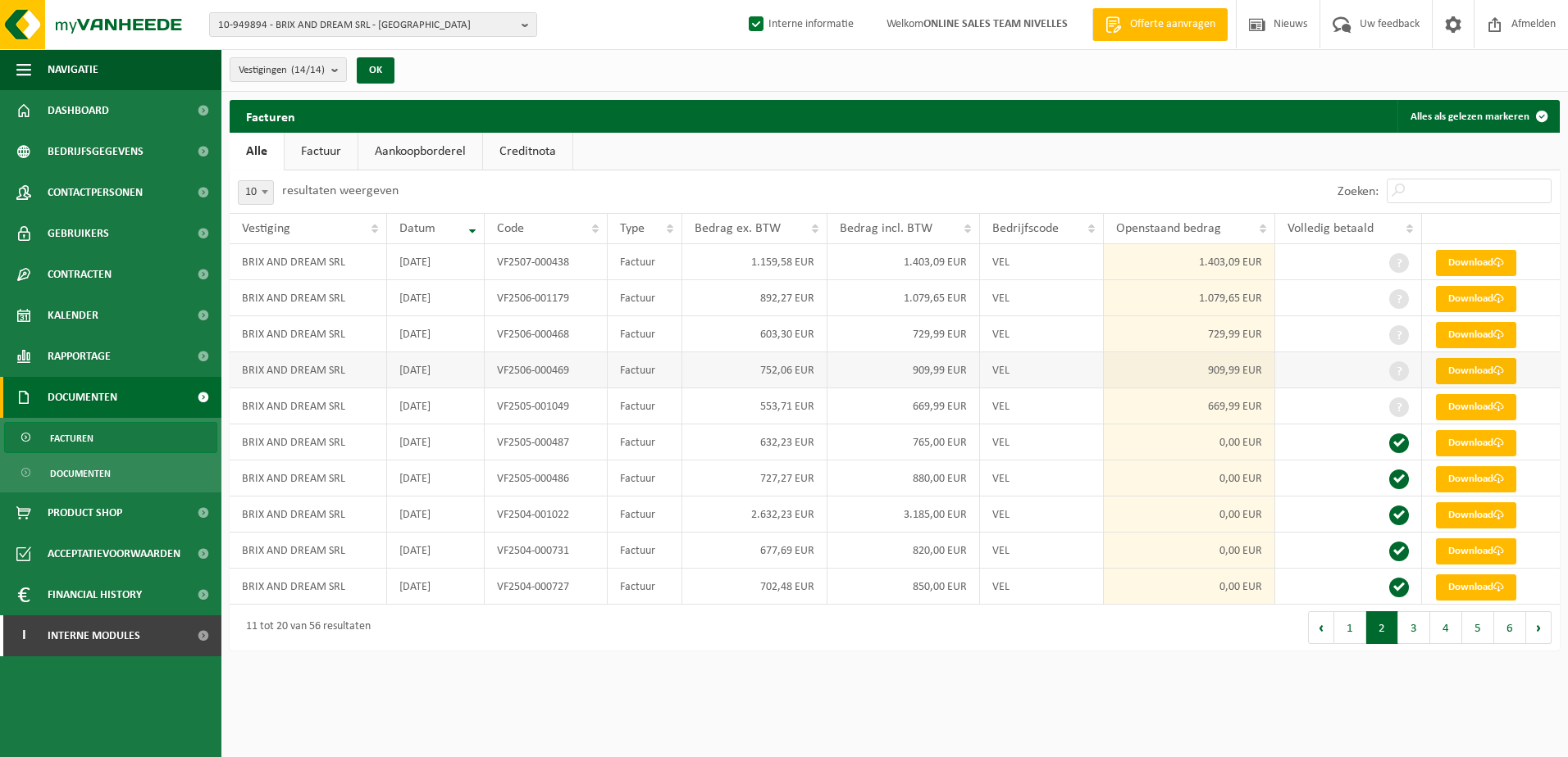
click at [1500, 369] on span at bounding box center [1498, 370] width 11 height 11
click at [1511, 332] on link "Download" at bounding box center [1476, 335] width 81 height 27
click at [1495, 295] on link "Download" at bounding box center [1476, 299] width 81 height 27
click at [1499, 262] on span at bounding box center [1498, 262] width 11 height 11
click at [1361, 630] on button "1" at bounding box center [1349, 627] width 32 height 32
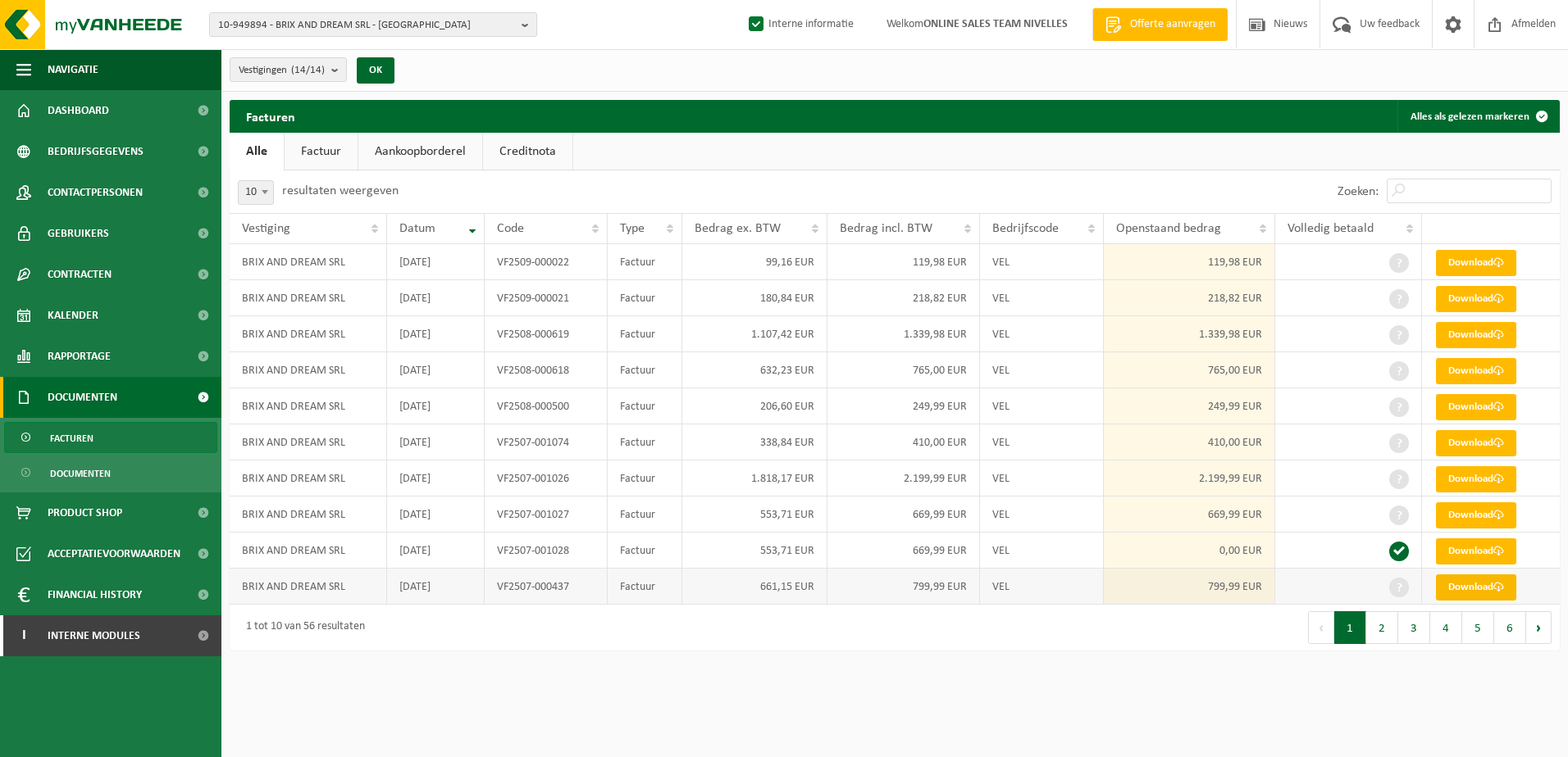
click at [1495, 583] on link "Download" at bounding box center [1476, 588] width 81 height 27
click at [1511, 513] on link "Download" at bounding box center [1476, 515] width 81 height 27
click at [1503, 475] on span at bounding box center [1498, 478] width 11 height 11
click at [1507, 442] on link "Download" at bounding box center [1476, 443] width 81 height 27
click at [1509, 406] on link "Download" at bounding box center [1476, 407] width 81 height 27
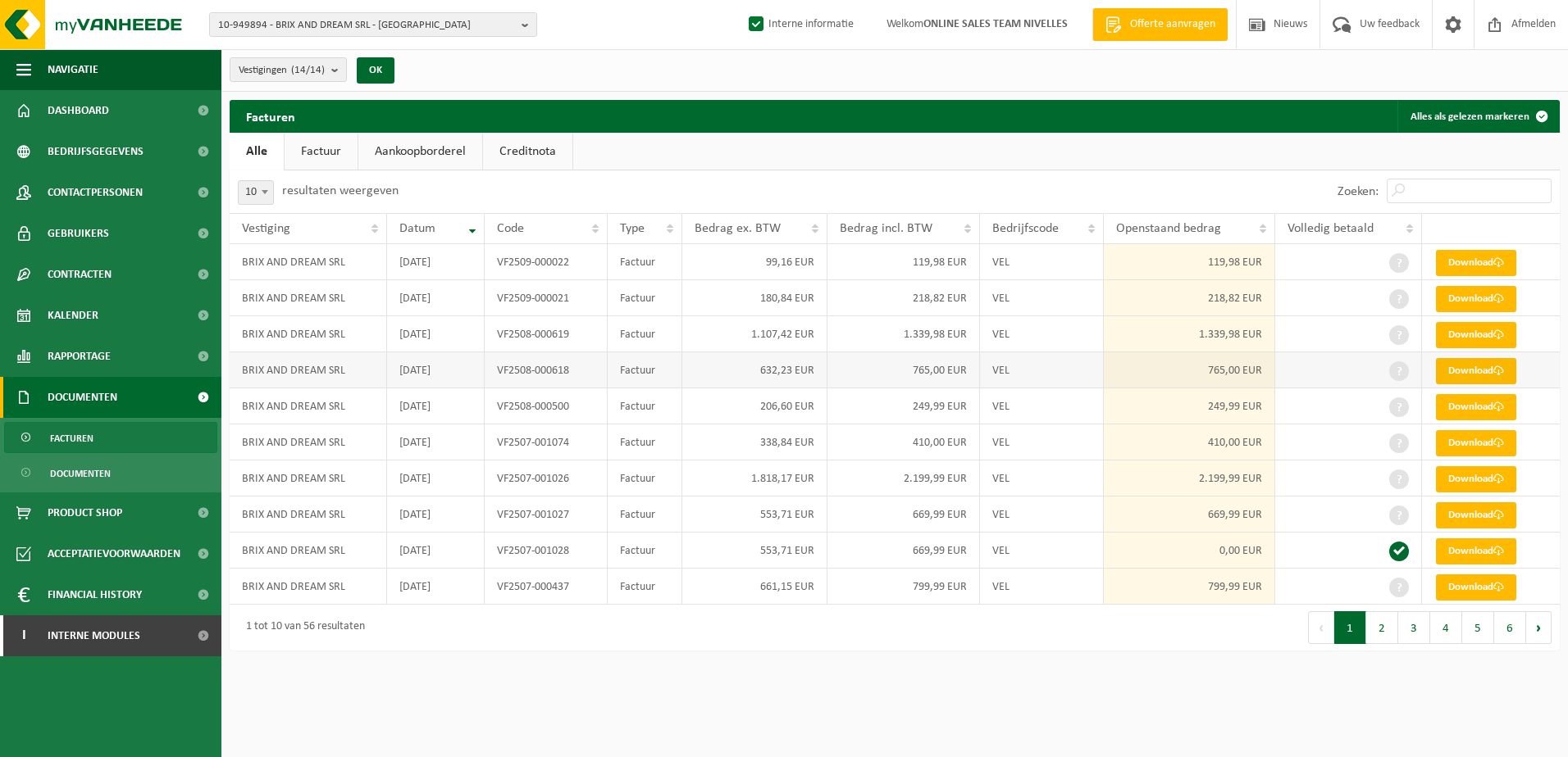
click at [1488, 368] on link "Download" at bounding box center [1476, 371] width 81 height 27
click at [1500, 337] on span at bounding box center [1498, 335] width 11 height 11
click at [1501, 299] on span at bounding box center [1498, 298] width 11 height 11
click at [1508, 263] on link "Download" at bounding box center [1476, 263] width 81 height 27
click at [523, 22] on b "button" at bounding box center [528, 24] width 15 height 23
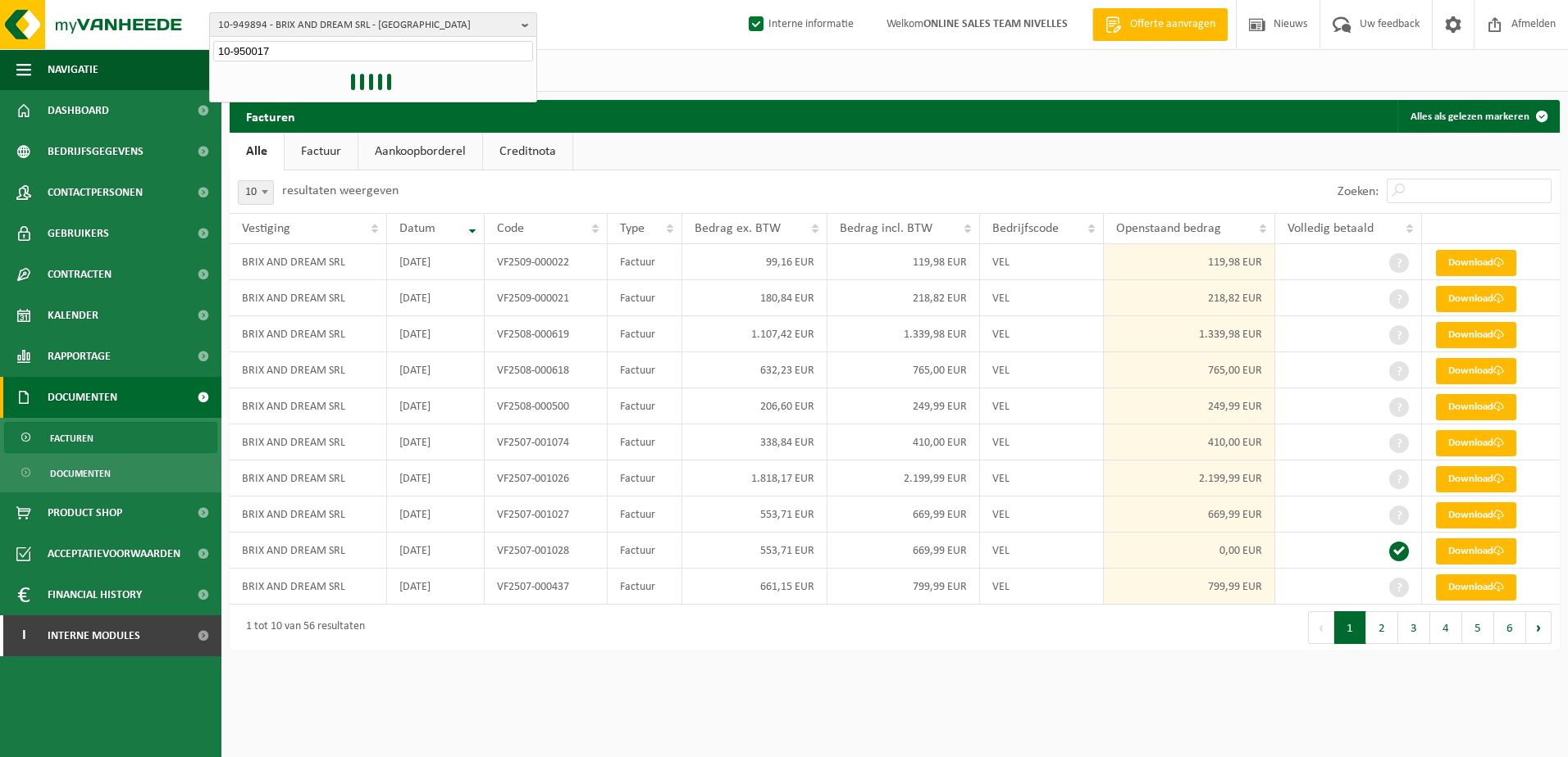
type input "10-950017"
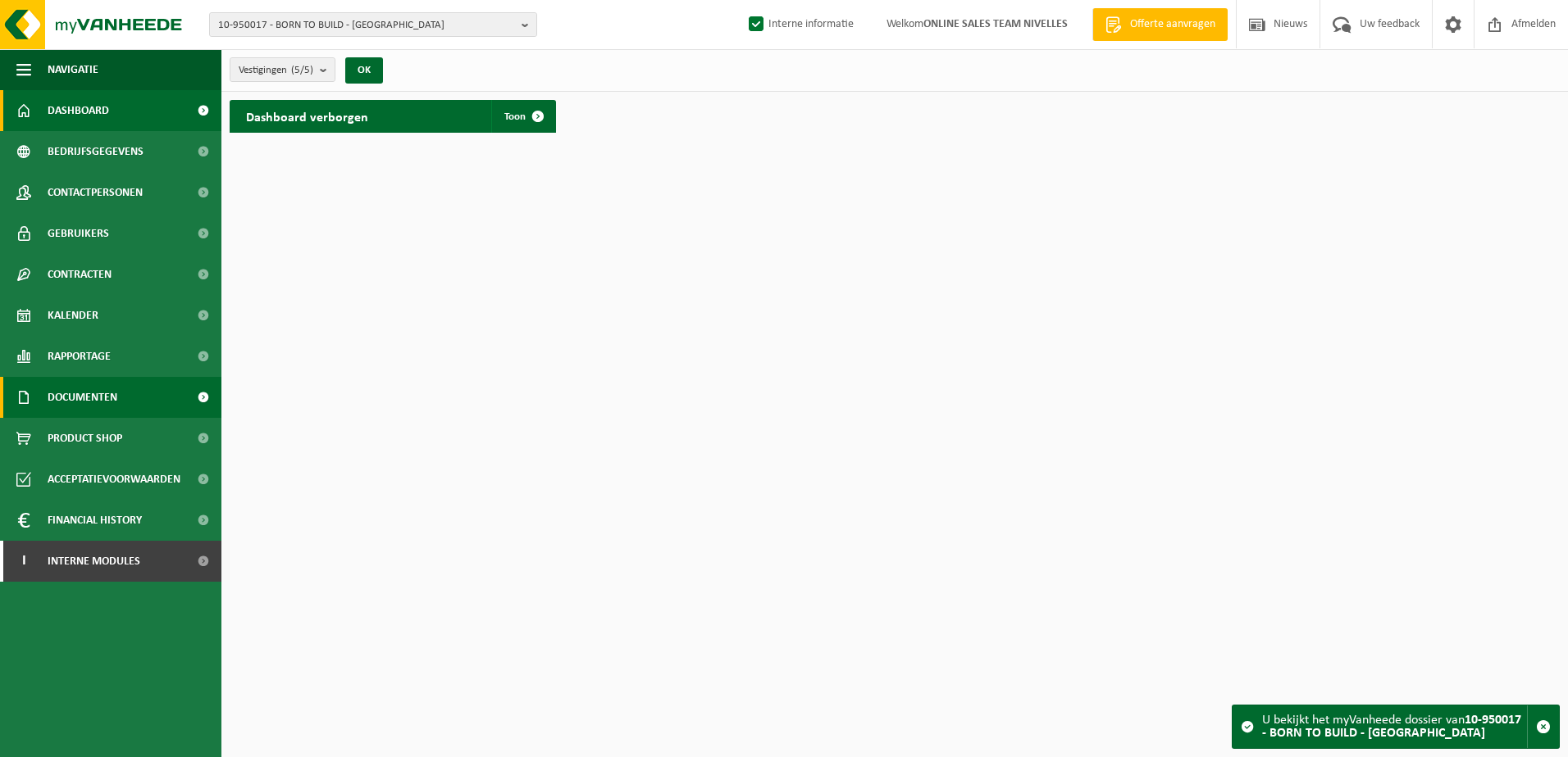
click at [136, 397] on link "Documenten" at bounding box center [110, 398] width 222 height 41
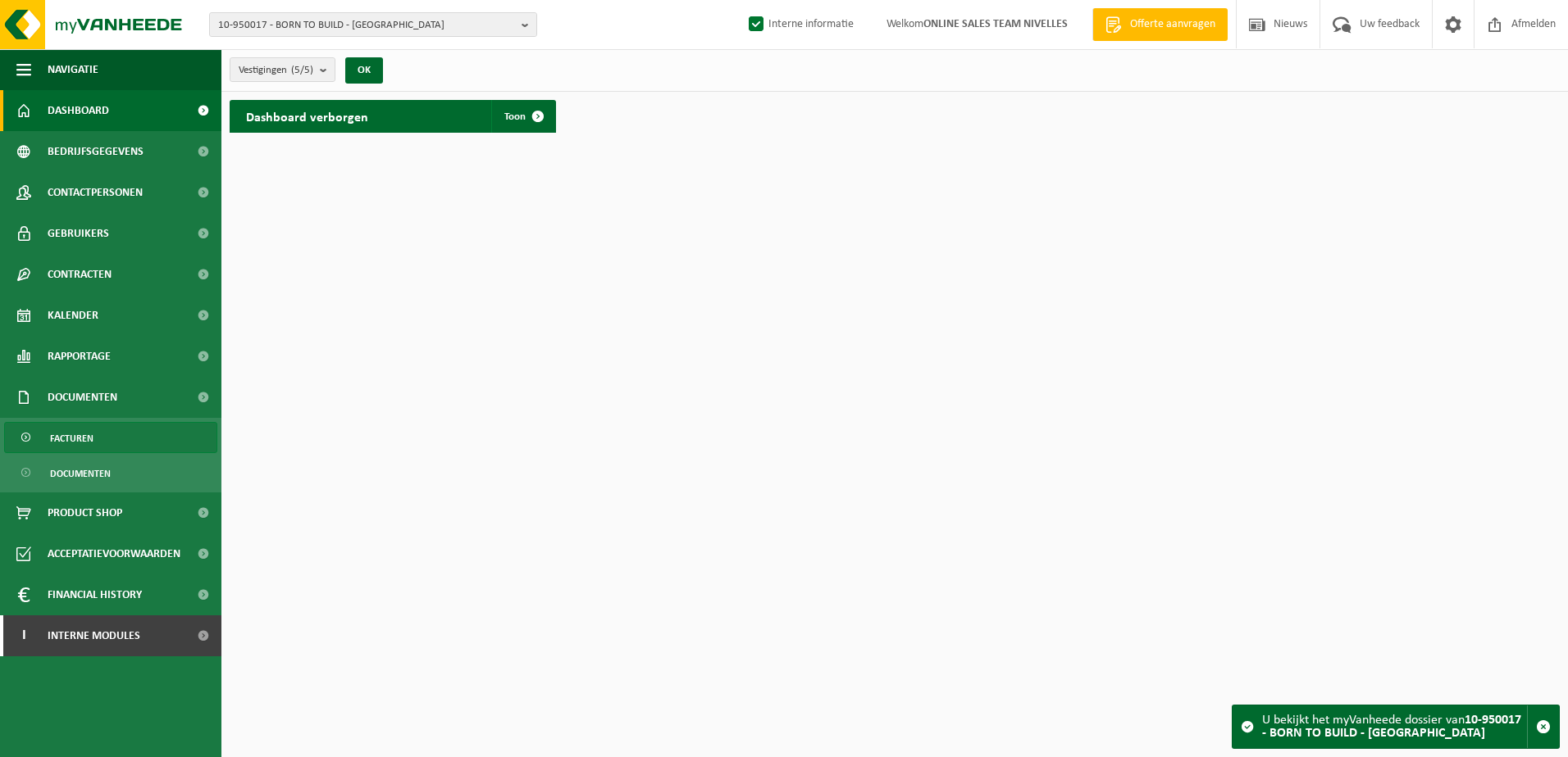
click at [152, 440] on link "Facturen" at bounding box center [110, 438] width 213 height 32
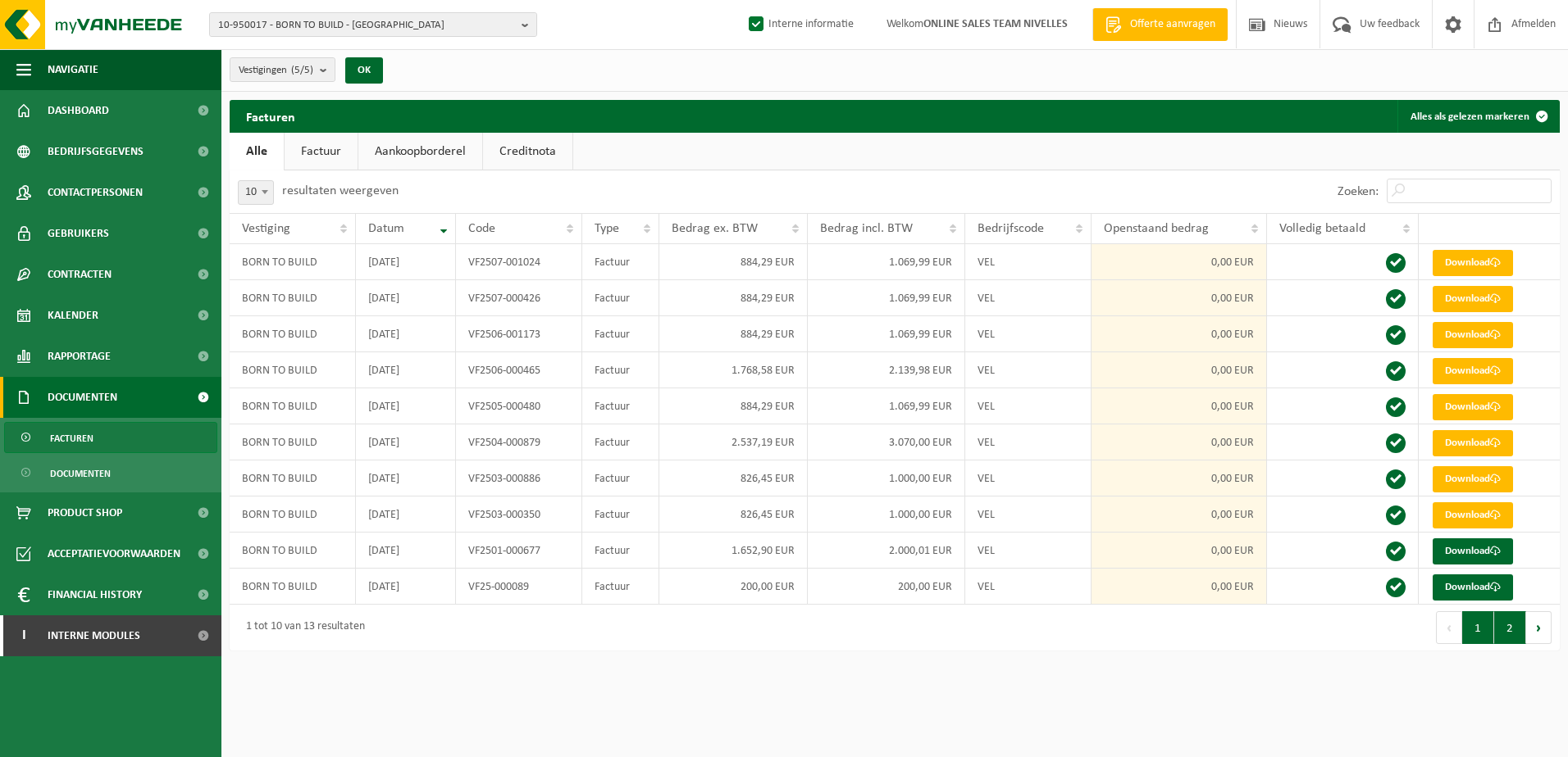
click at [1509, 636] on button "2" at bounding box center [1510, 627] width 32 height 32
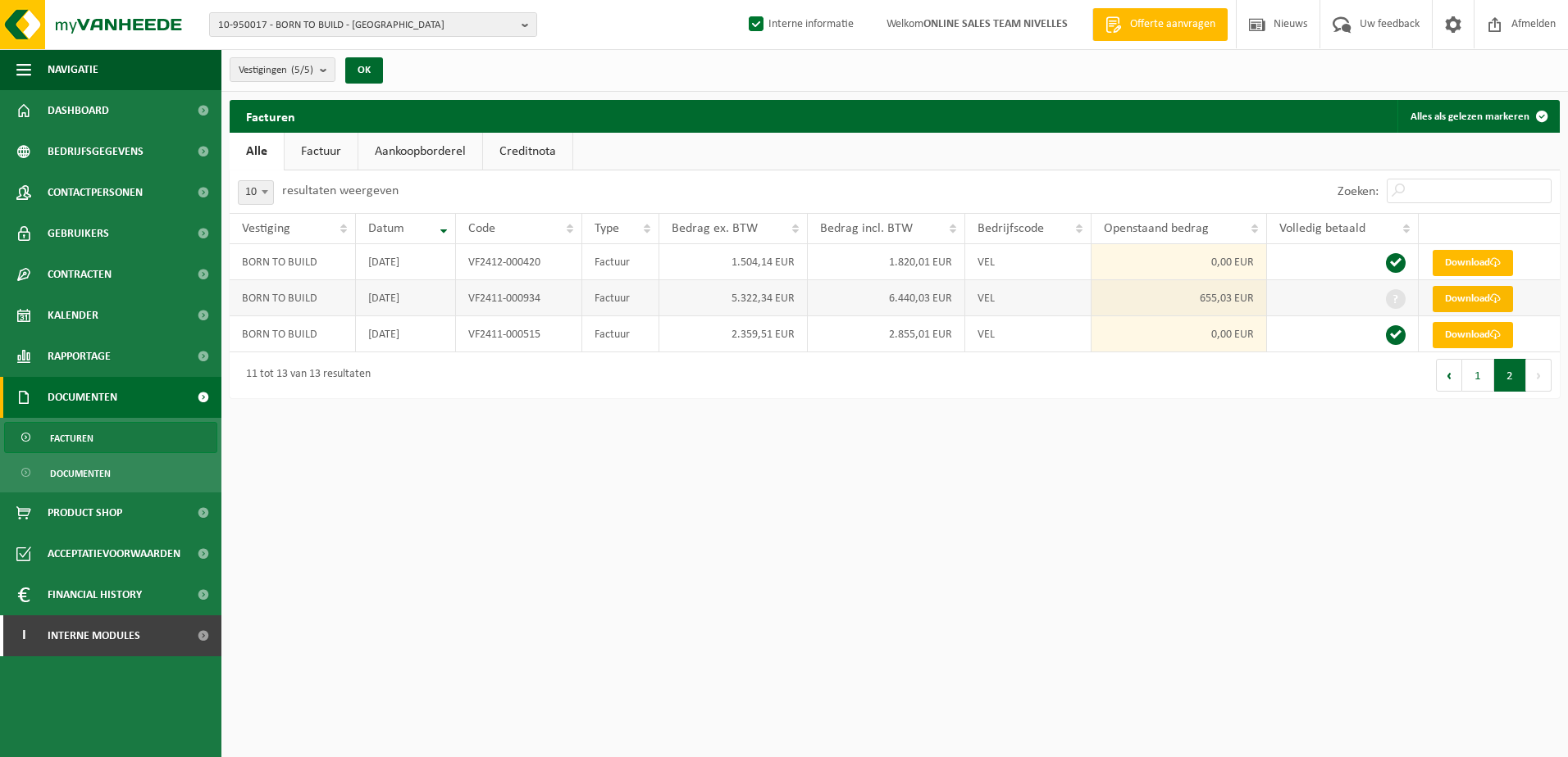
click at [1482, 294] on link "Download" at bounding box center [1472, 299] width 81 height 27
click at [1043, 676] on html "10-950017 - BORN TO BUILD - BRUXELLES 10-950017 - BORN TO BUILD - BRUXELLES 10-…" at bounding box center [784, 378] width 1568 height 757
click at [1498, 552] on html "10-950017 - BORN TO BUILD - BRUXELLES 10-950017 - BORN TO BUILD - BRUXELLES 10-…" at bounding box center [784, 378] width 1568 height 757
